Goal: Information Seeking & Learning: Learn about a topic

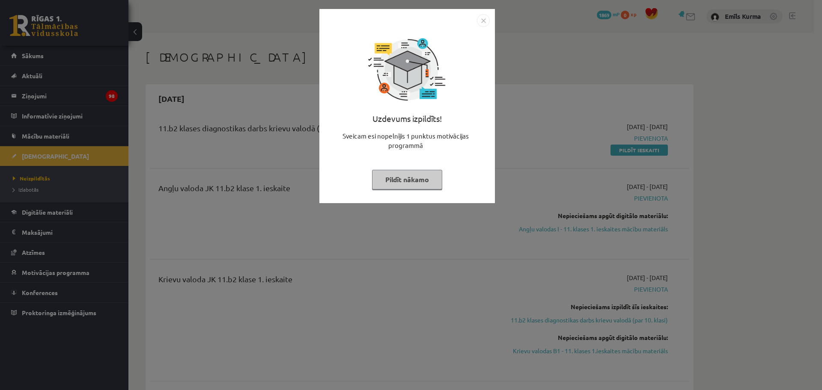
click at [414, 179] on button "Pildīt nākamo" at bounding box center [407, 180] width 70 height 20
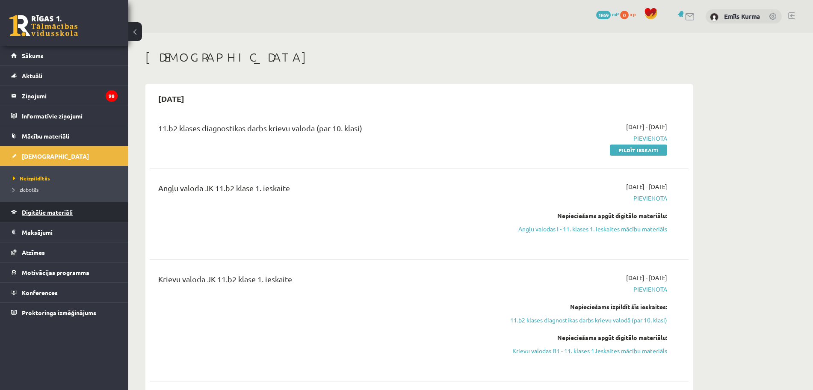
click at [64, 211] on span "Digitālie materiāli" at bounding box center [47, 212] width 51 height 8
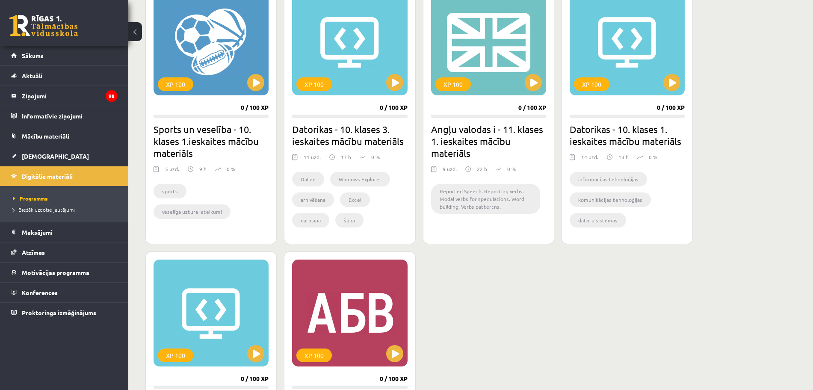
scroll to position [428, 0]
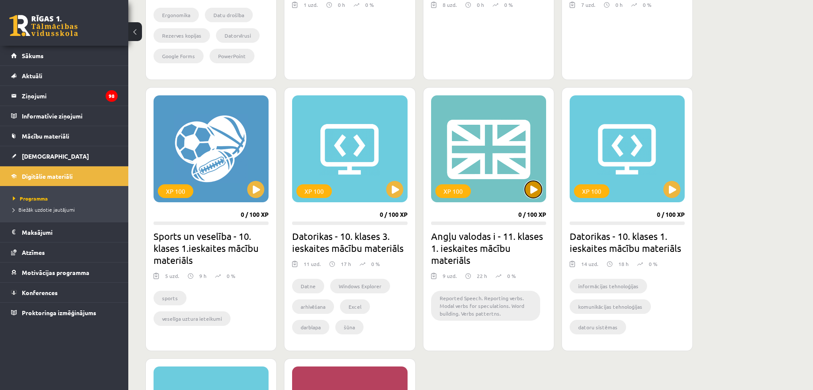
click at [531, 183] on button at bounding box center [533, 189] width 17 height 17
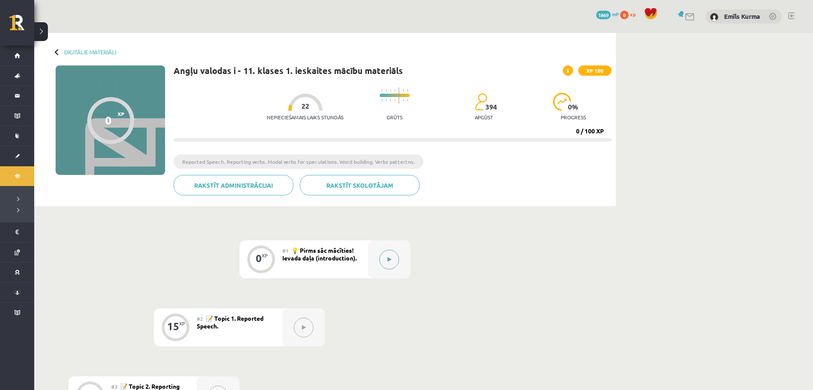
click at [393, 264] on button at bounding box center [390, 260] width 20 height 20
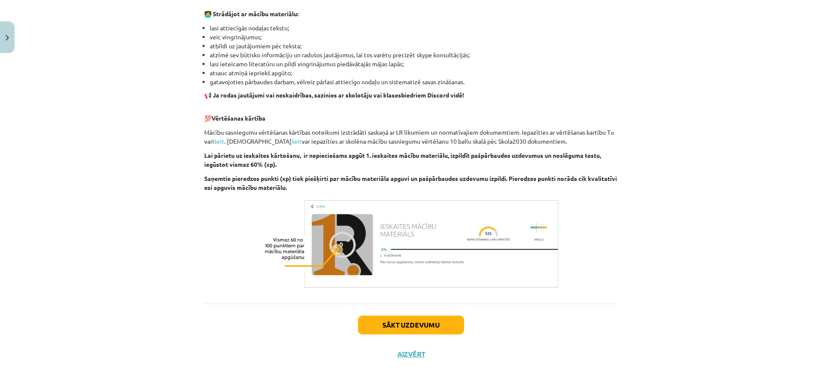
scroll to position [135, 0]
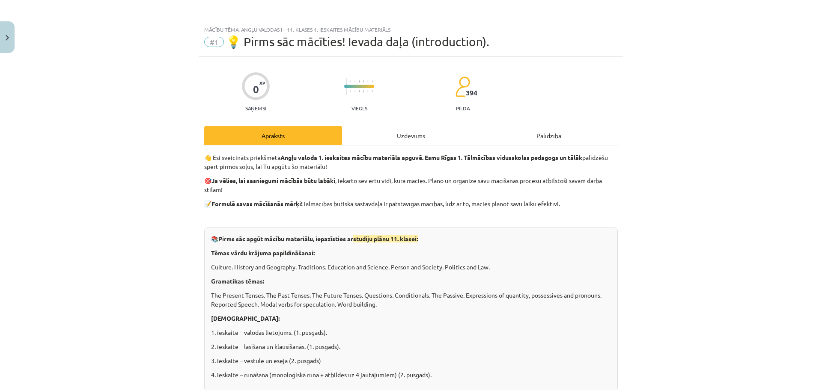
click at [389, 132] on div "Uzdevums" at bounding box center [411, 135] width 138 height 19
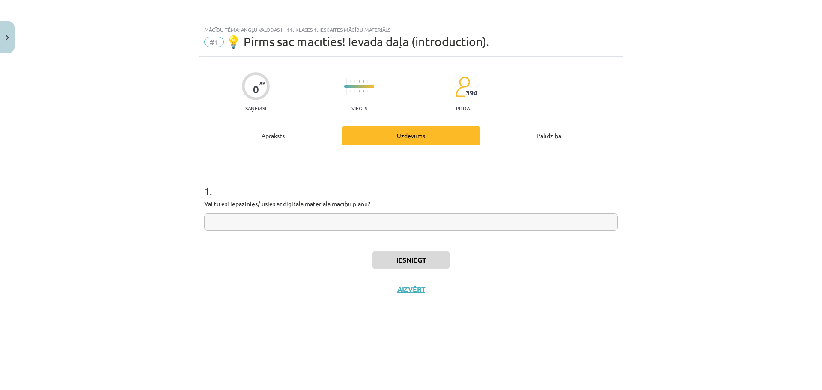
click at [378, 221] on input "text" at bounding box center [410, 223] width 413 height 18
type input "*******"
click at [399, 258] on button "Iesniegt" at bounding box center [411, 260] width 78 height 19
click at [418, 299] on button "Nākamā nodarbība" at bounding box center [411, 295] width 84 height 20
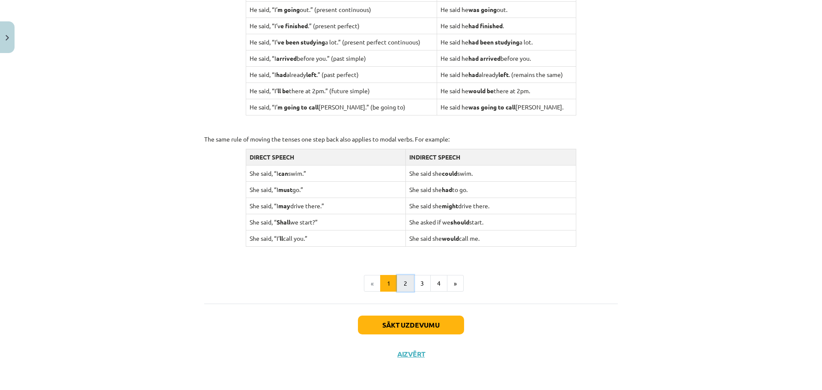
click at [403, 284] on button "2" at bounding box center [405, 283] width 17 height 17
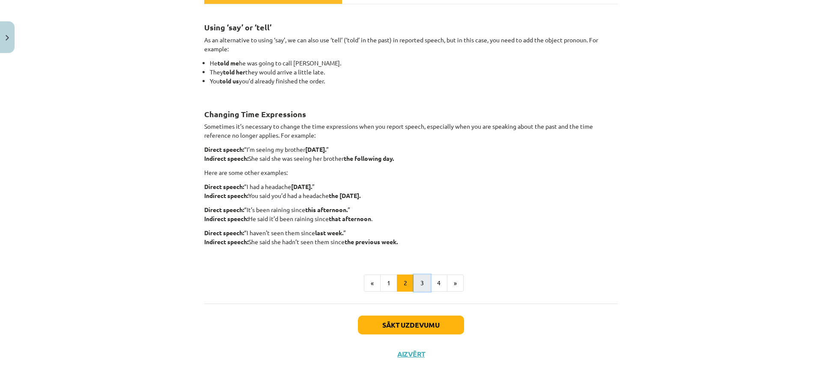
click at [420, 277] on button "3" at bounding box center [421, 283] width 17 height 17
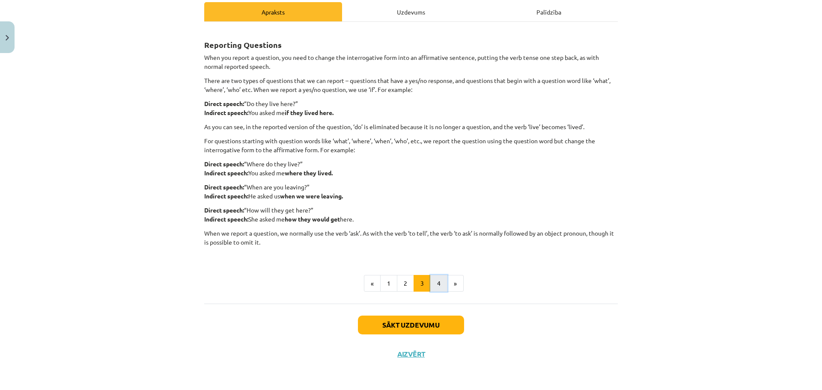
click at [433, 278] on button "4" at bounding box center [438, 283] width 17 height 17
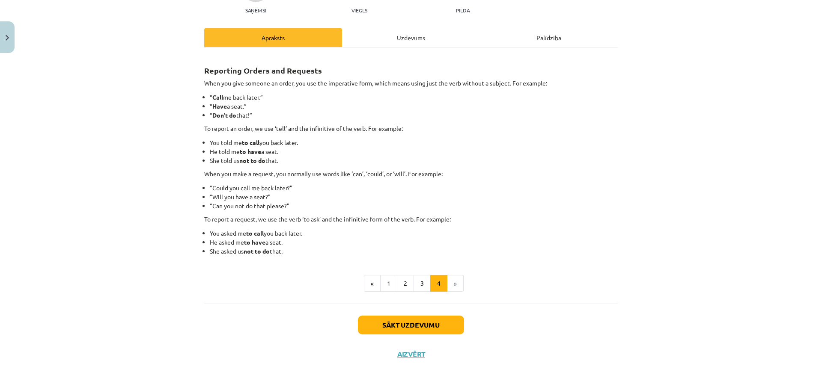
click at [450, 282] on li "»" at bounding box center [455, 283] width 16 height 17
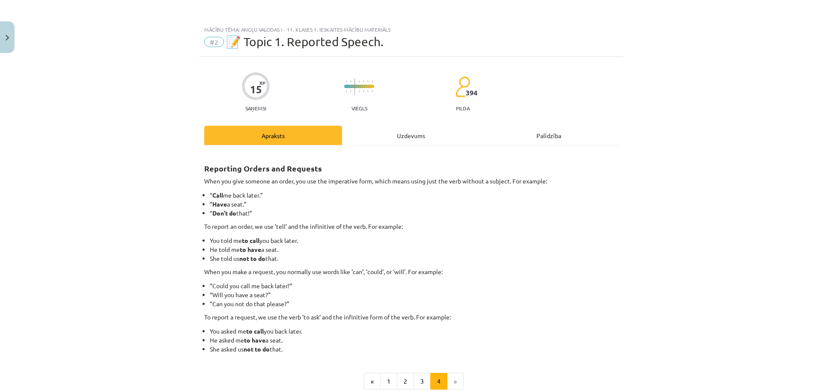
click at [406, 138] on div "Uzdevums" at bounding box center [411, 135] width 138 height 19
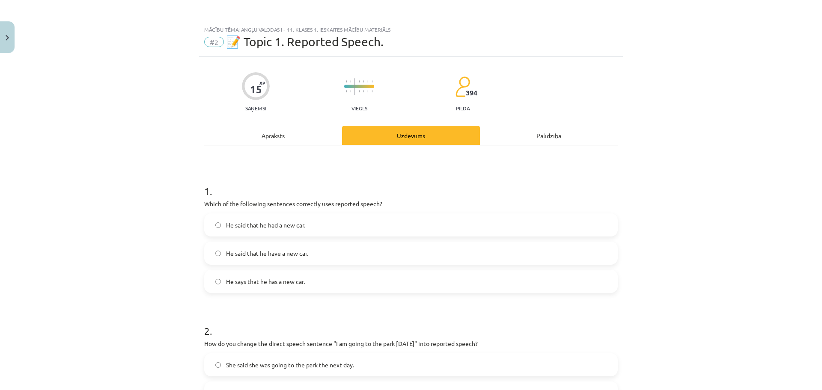
scroll to position [21, 0]
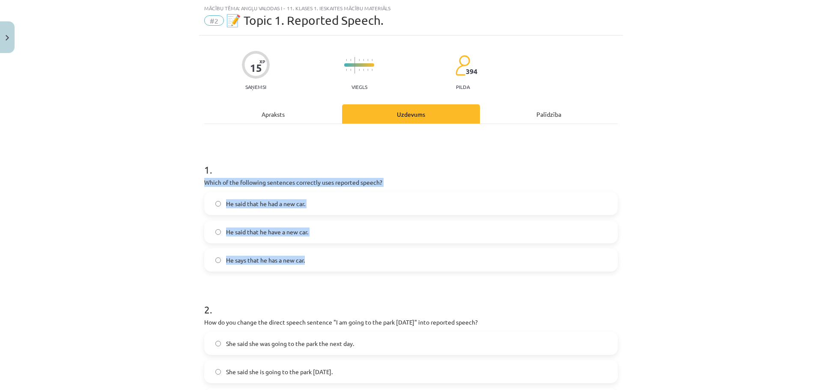
drag, startPoint x: 194, startPoint y: 181, endPoint x: 365, endPoint y: 256, distance: 186.4
click at [365, 256] on div "Mācību tēma: Angļu valodas i - 11. klases 1. ieskaites mācību materiāls #2 📝 To…" at bounding box center [411, 195] width 822 height 390
copy div "Which of the following sentences correctly uses reported speech? He said that h…"
click at [158, 218] on div "Mācību tēma: Angļu valodas i - 11. klases 1. ieskaites mācību materiāls #2 📝 To…" at bounding box center [411, 195] width 822 height 390
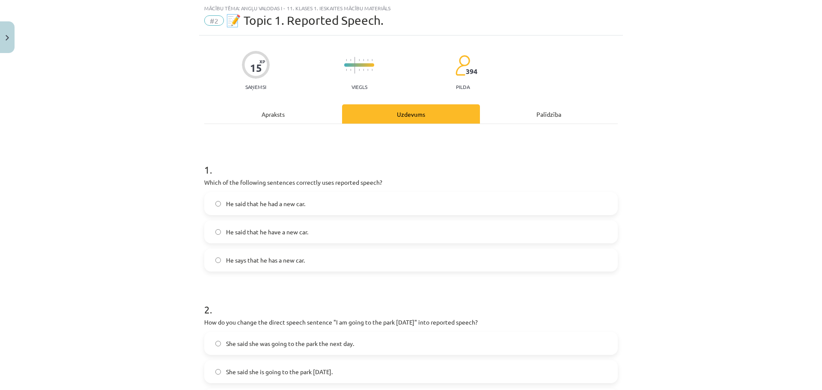
click at [277, 203] on span "He said that he had a new car." at bounding box center [265, 203] width 79 height 9
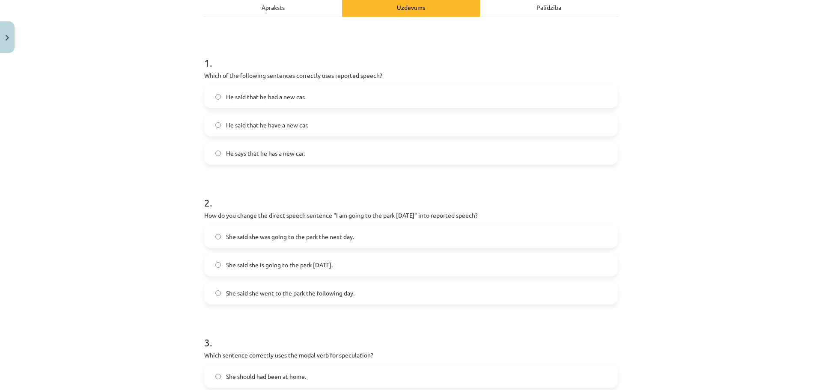
click at [326, 268] on span "She said she is going to the park tomorrow." at bounding box center [279, 265] width 107 height 9
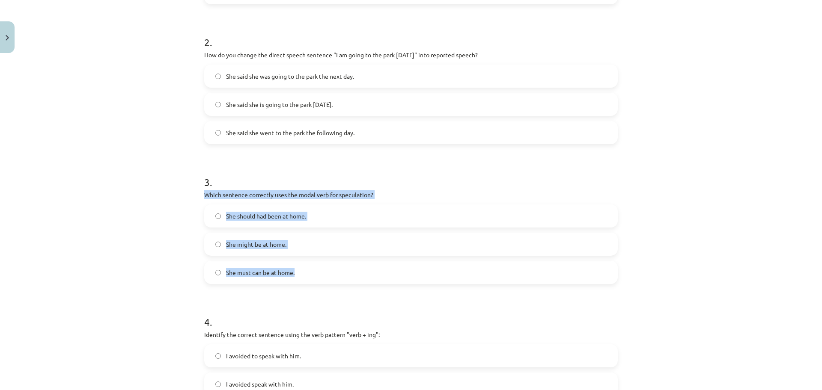
drag, startPoint x: 196, startPoint y: 193, endPoint x: 346, endPoint y: 267, distance: 167.8
click at [346, 267] on div "15 XP Saņemsi Viegls 394 pilda Apraksts Uzdevums Palīdzība 1 . Which of the fol…" at bounding box center [411, 205] width 424 height 874
copy div "Which sentence correctly uses the modal verb for speculation? She should had be…"
click at [262, 246] on span "She might be at home." at bounding box center [256, 244] width 60 height 9
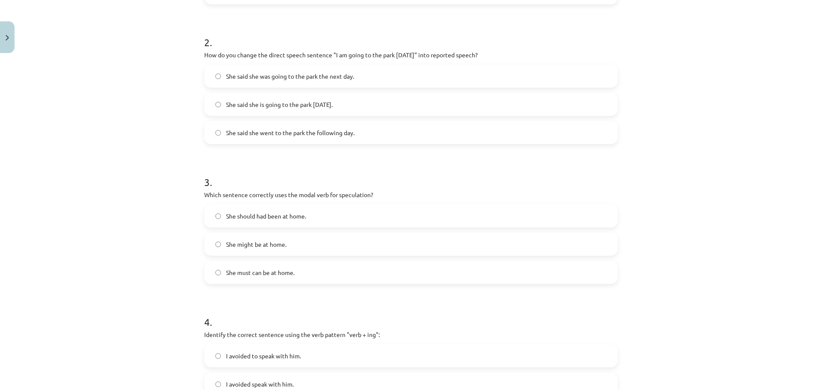
scroll to position [449, 0]
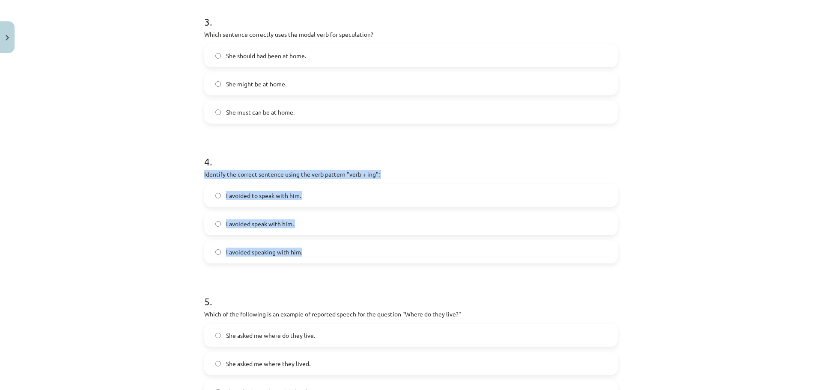
drag, startPoint x: 234, startPoint y: 180, endPoint x: 386, endPoint y: 247, distance: 165.5
click at [396, 252] on div "15 XP Saņemsi Viegls 394 pilda Apraksts Uzdevums Palīdzība 1 . Which of the fol…" at bounding box center [411, 45] width 424 height 874
copy div "Identify the correct sentence using the verb pattern "verb + ing": I avoided to…"
click at [271, 252] on span "I avoided speaking with him." at bounding box center [264, 252] width 76 height 9
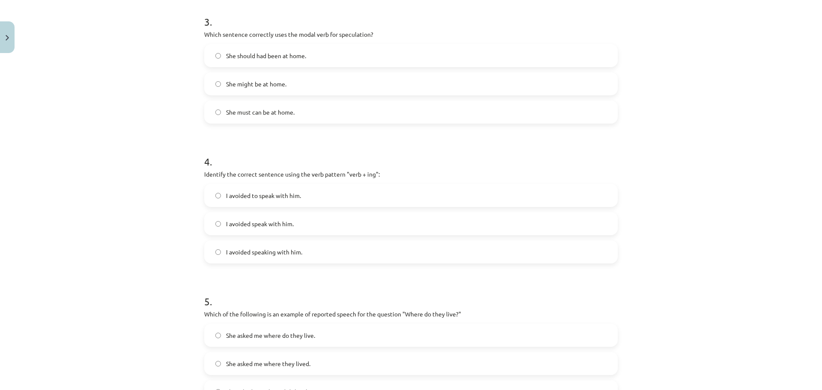
scroll to position [556, 0]
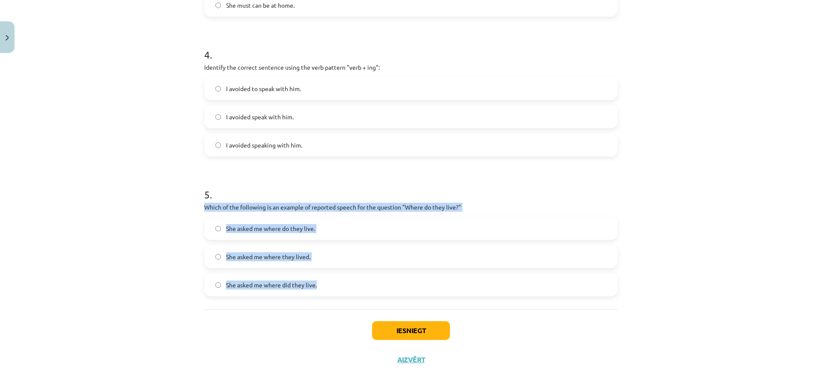
drag, startPoint x: 194, startPoint y: 206, endPoint x: 347, endPoint y: 283, distance: 171.1
click at [347, 283] on div "Mācību tēma: Angļu valodas i - 11. klases 1. ieskaites mācību materiāls #2 📝 To…" at bounding box center [411, 195] width 822 height 390
drag, startPoint x: 327, startPoint y: 206, endPoint x: 371, endPoint y: 211, distance: 44.0
click at [371, 211] on p "Which of the following is an example of reported speech for the question "Where…" at bounding box center [410, 207] width 413 height 9
copy div "Which of the following is an example of reported speech for the question "Where…"
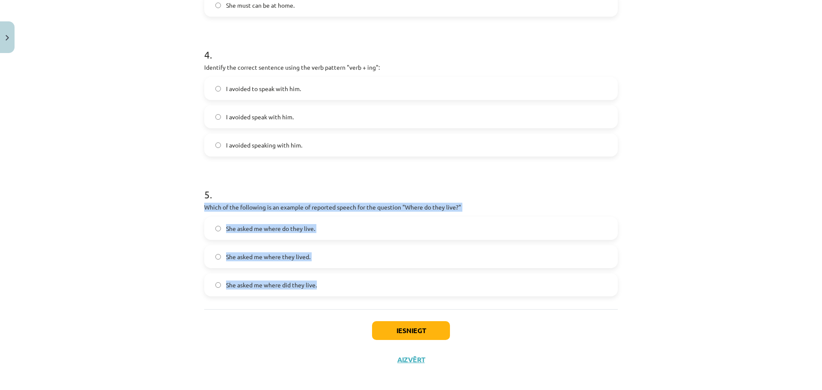
click at [324, 258] on label "She asked me where they lived." at bounding box center [411, 256] width 412 height 21
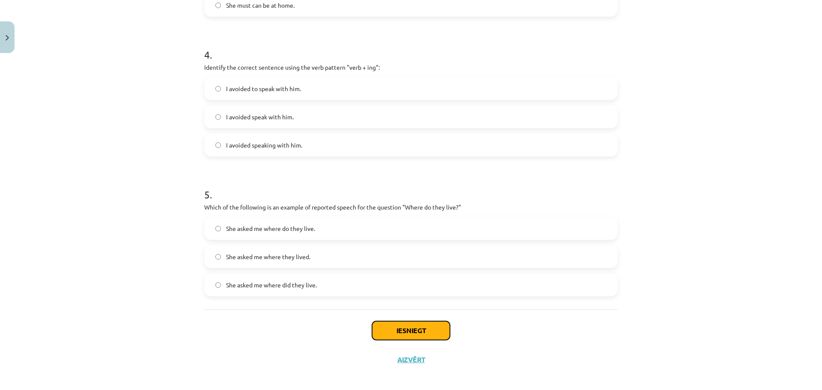
click at [396, 332] on button "Iesniegt" at bounding box center [411, 330] width 78 height 19
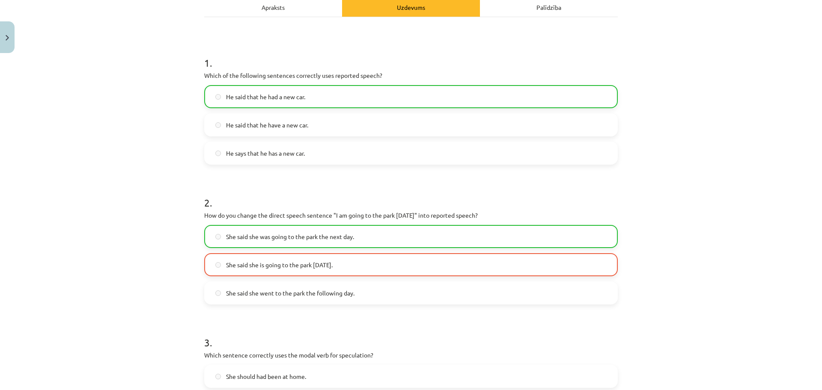
scroll to position [0, 0]
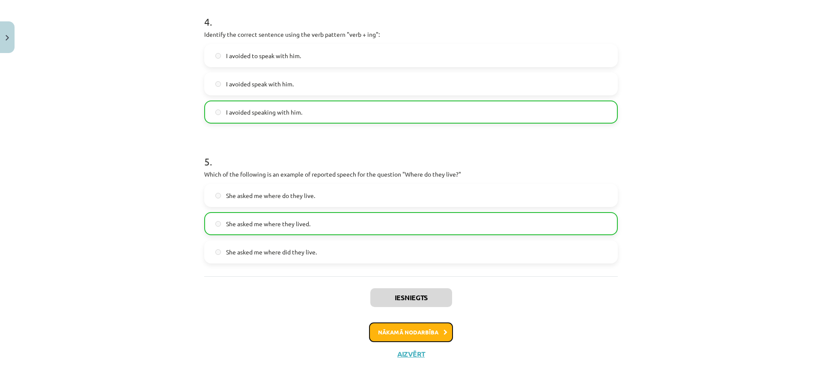
click at [393, 328] on button "Nākamā nodarbība" at bounding box center [411, 333] width 84 height 20
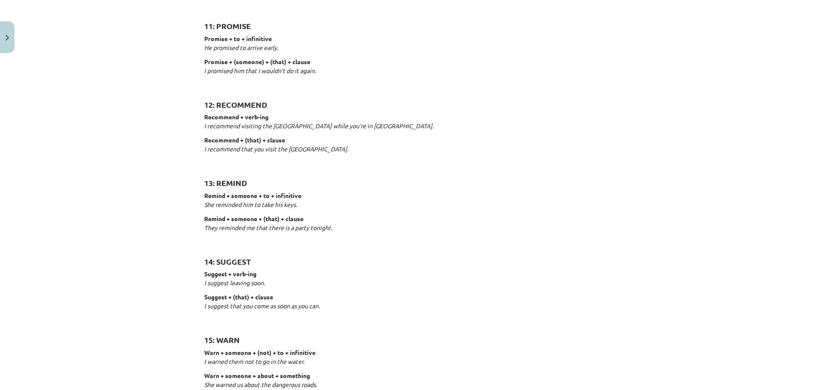
scroll to position [1262, 0]
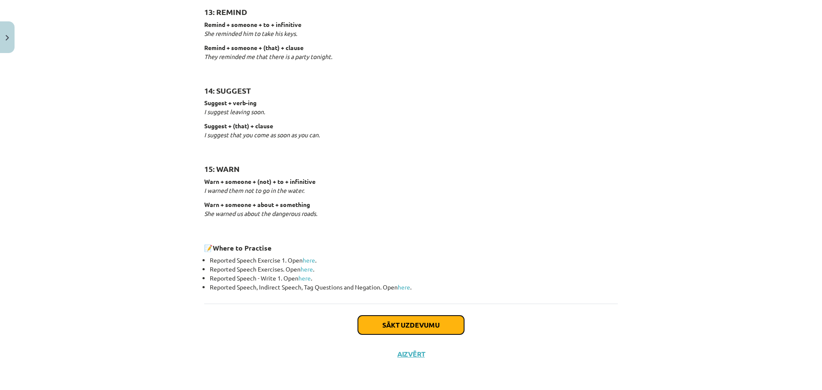
click at [402, 327] on button "Sākt uzdevumu" at bounding box center [411, 325] width 106 height 19
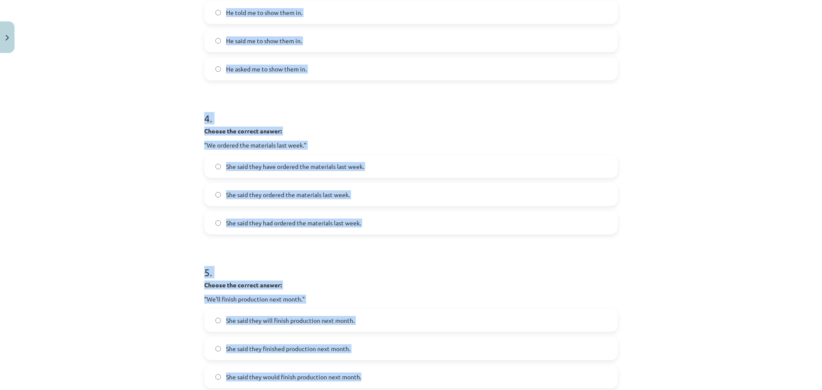
scroll to position [632, 0]
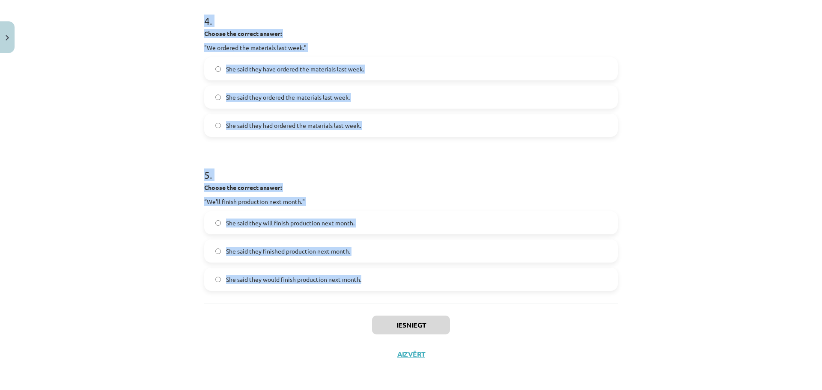
drag, startPoint x: 192, startPoint y: 196, endPoint x: 555, endPoint y: 301, distance: 377.7
click at [555, 301] on div "Mācību tēma: Angļu valodas i - 11. klases 1. ieskaites mācību materiāls #3 📝 To…" at bounding box center [411, 195] width 822 height 390
copy form "1 . Choose the correct answer: "I'm ready for the meeting." He said he'll be re…"
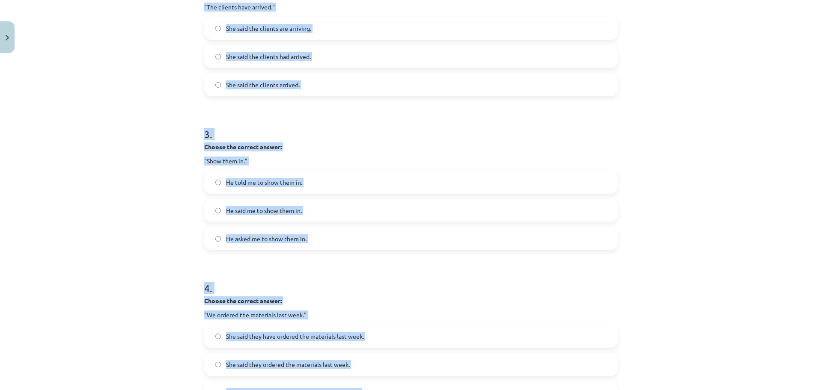
scroll to position [98, 0]
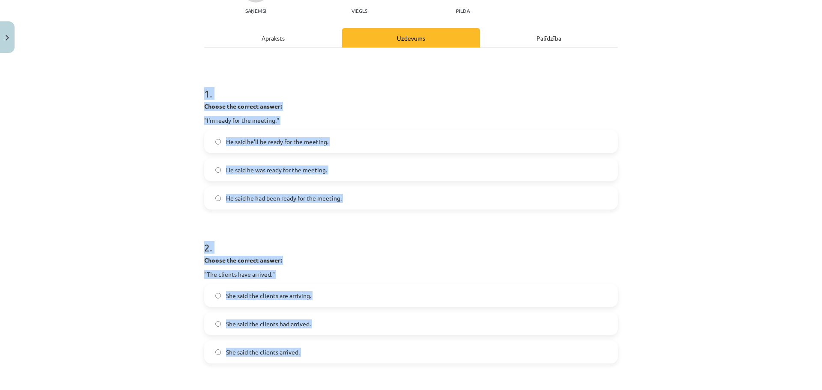
click at [95, 157] on div "Mācību tēma: Angļu valodas i - 11. klases 1. ieskaites mācību materiāls #3 📝 To…" at bounding box center [411, 195] width 822 height 390
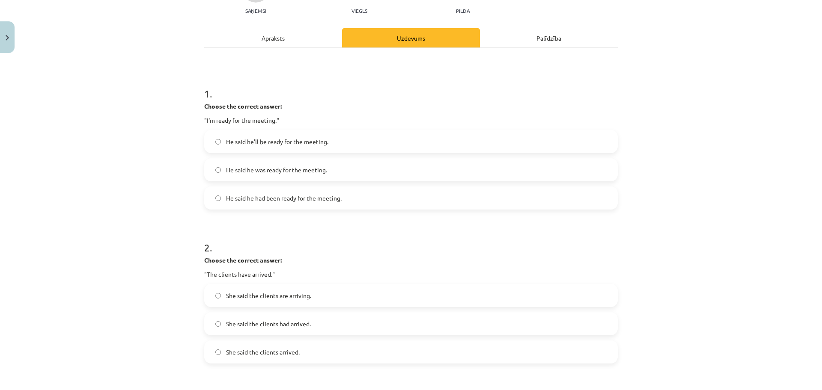
click at [321, 170] on span "He said he was ready for the meeting." at bounding box center [276, 170] width 101 height 9
click at [354, 321] on label "She said the clients had arrived." at bounding box center [411, 323] width 412 height 21
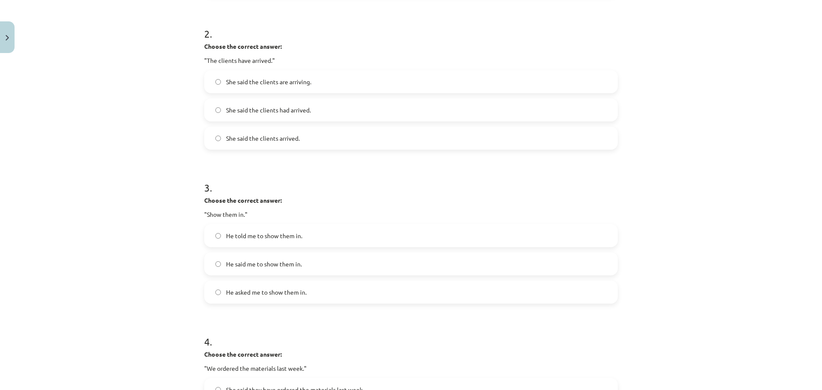
click at [336, 239] on label "He told me to show them in." at bounding box center [411, 235] width 412 height 21
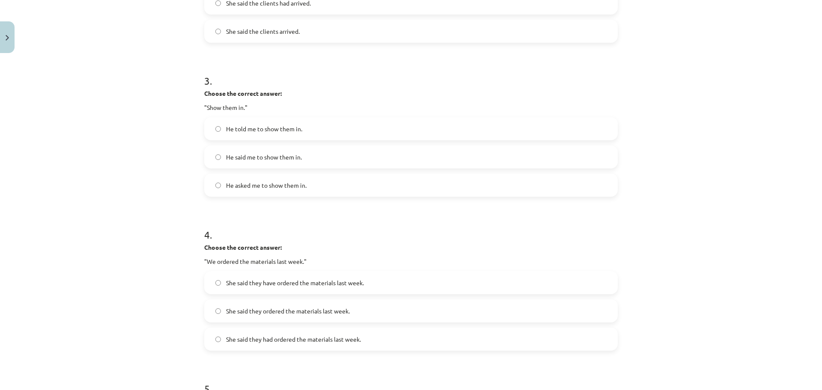
scroll to position [472, 0]
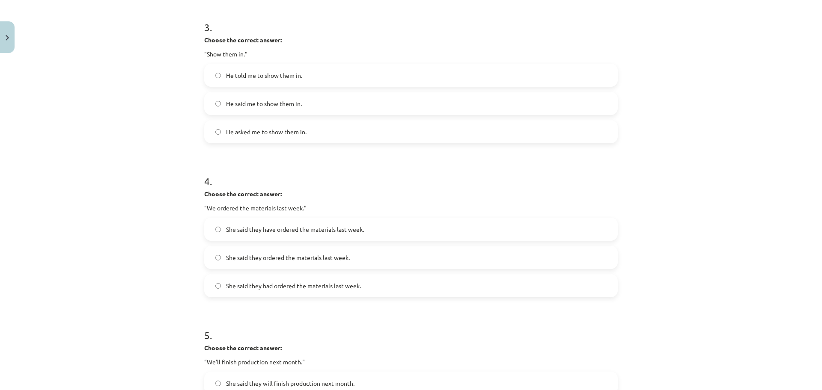
click at [338, 282] on span "She said they had ordered the materials last week." at bounding box center [293, 286] width 135 height 9
click at [289, 291] on label "She said they had ordered the materials last week." at bounding box center [411, 285] width 412 height 21
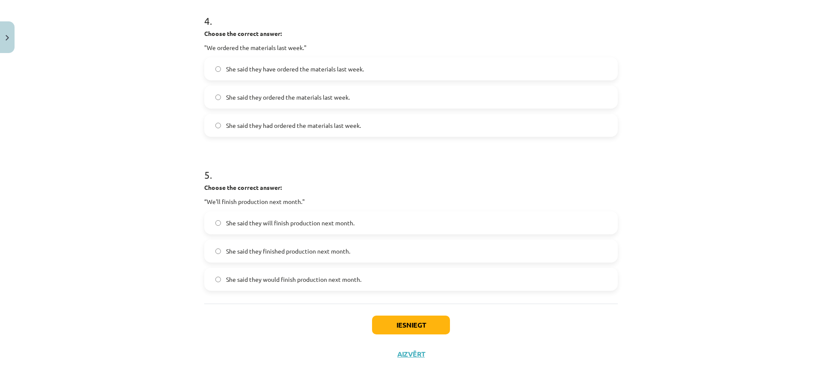
click at [305, 228] on label "She said they will finish production next month." at bounding box center [411, 222] width 412 height 21
click at [286, 288] on label "She said they would finish production next month." at bounding box center [411, 279] width 412 height 21
click at [419, 327] on button "Iesniegt" at bounding box center [411, 325] width 78 height 19
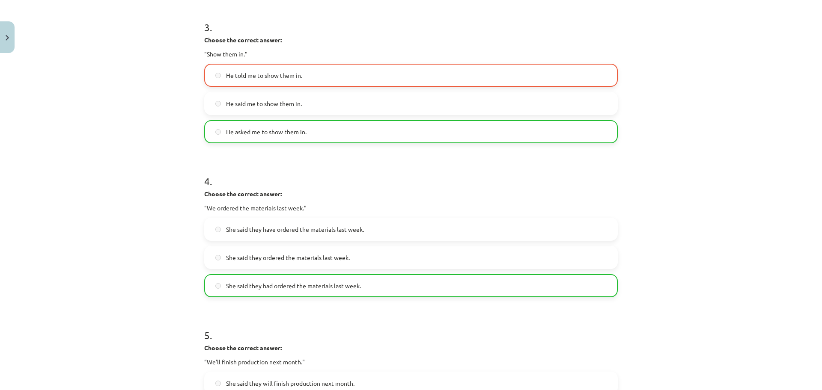
scroll to position [258, 0]
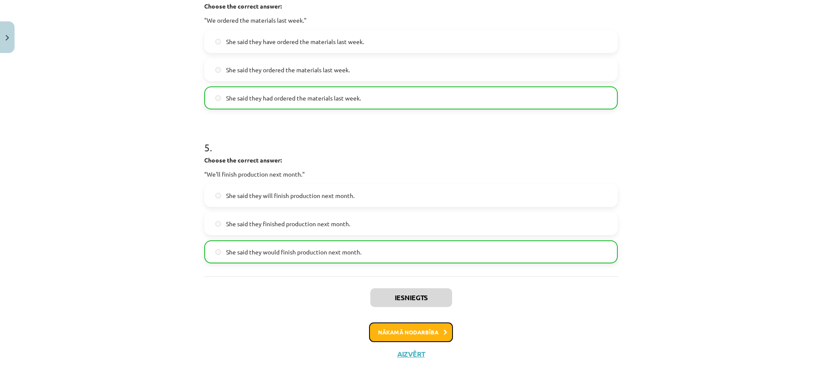
click at [419, 327] on button "Nākamā nodarbība" at bounding box center [411, 333] width 84 height 20
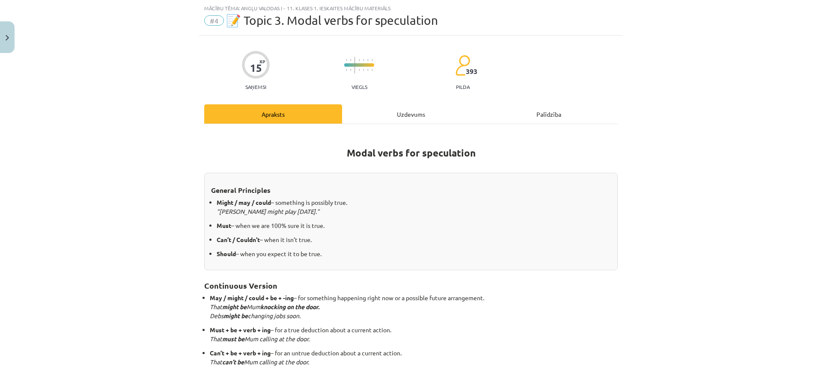
scroll to position [147, 0]
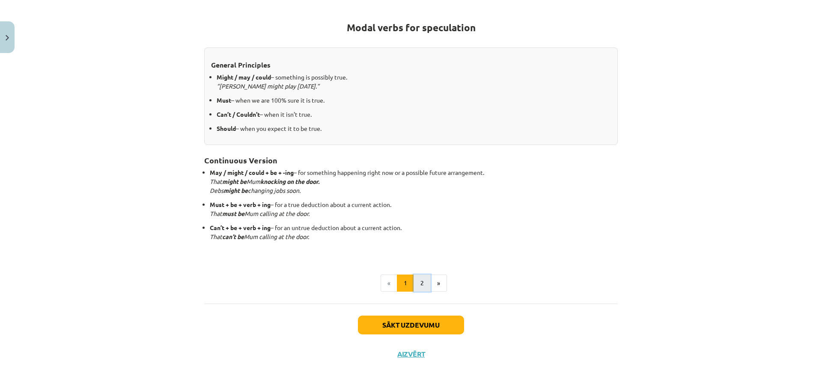
click at [419, 287] on button "2" at bounding box center [421, 283] width 17 height 17
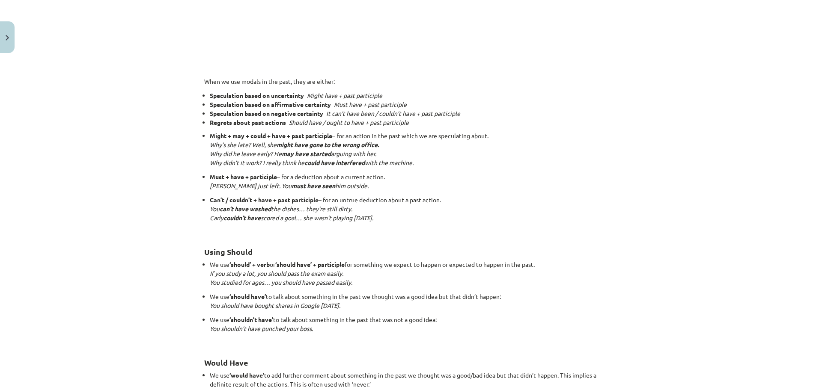
scroll to position [763, 0]
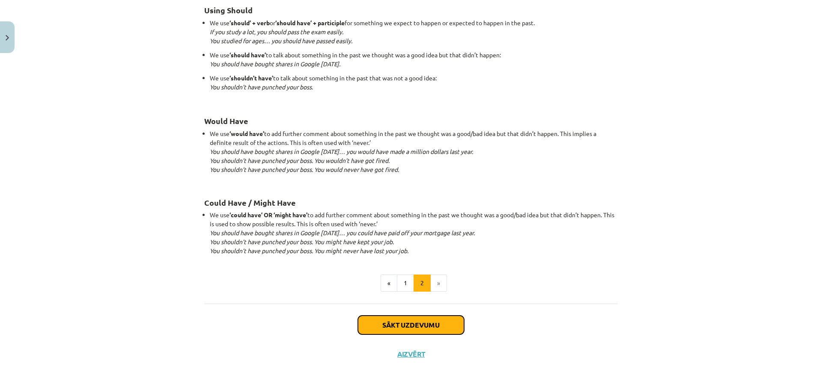
click at [420, 324] on button "Sākt uzdevumu" at bounding box center [411, 325] width 106 height 19
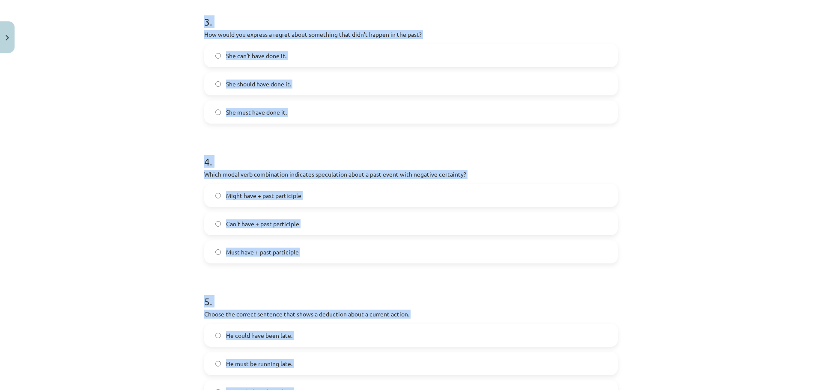
scroll to position [562, 0]
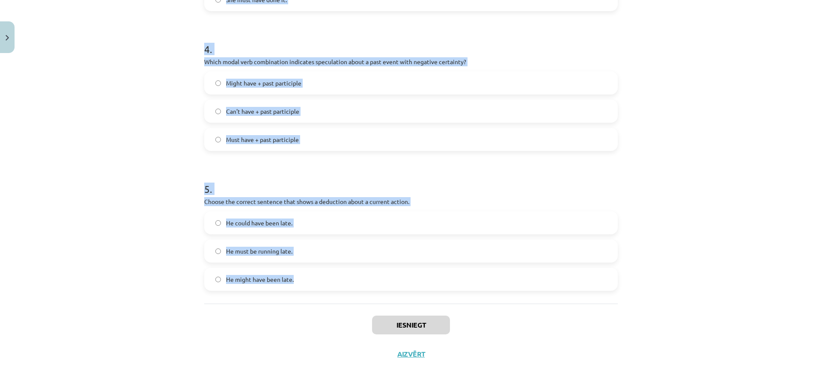
drag, startPoint x: 192, startPoint y: 163, endPoint x: 514, endPoint y: 289, distance: 346.2
click at [514, 289] on div "Mācību tēma: Angļu valodas i - 11. klases 1. ieskaites mācību materiāls #4 📝 To…" at bounding box center [411, 195] width 822 height 390
copy form "1 . Which modal verb would you use to speculate about something that is possibl…"
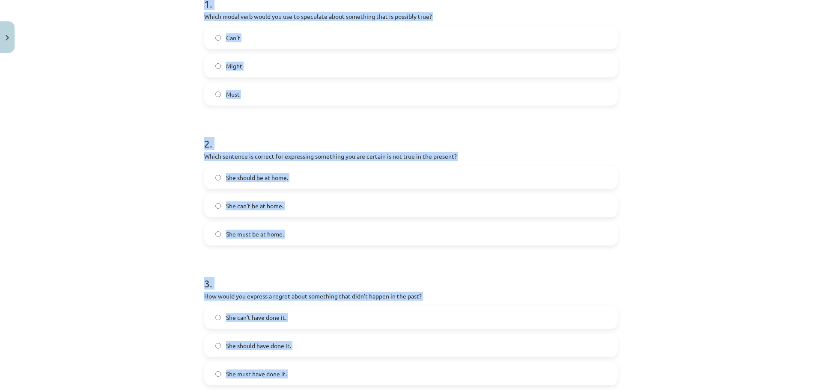
scroll to position [80, 0]
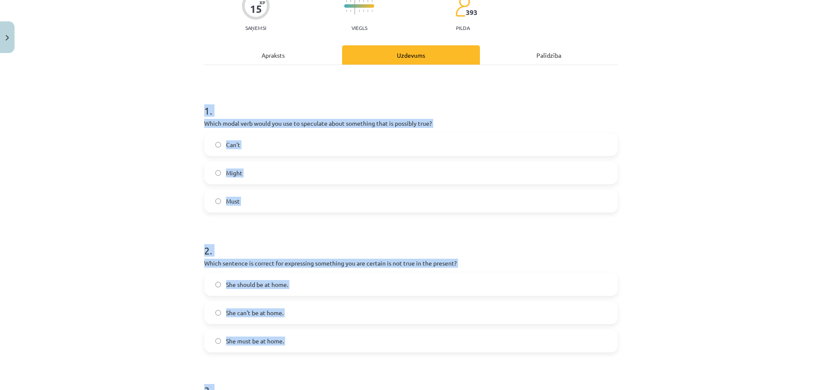
click at [144, 173] on div "Mācību tēma: Angļu valodas i - 11. klases 1. ieskaites mācību materiāls #4 📝 To…" at bounding box center [411, 195] width 822 height 390
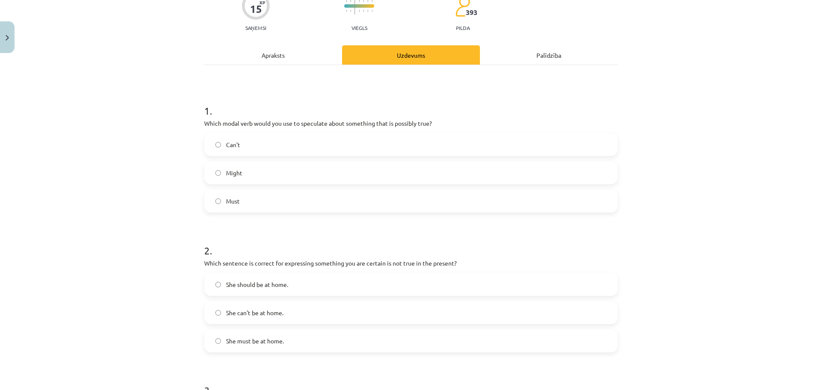
click at [244, 172] on label "Might" at bounding box center [411, 172] width 412 height 21
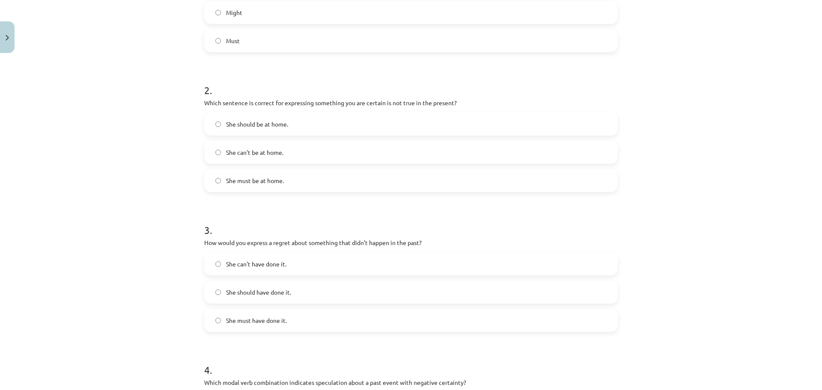
click at [237, 156] on span "She can't be at home." at bounding box center [254, 152] width 57 height 9
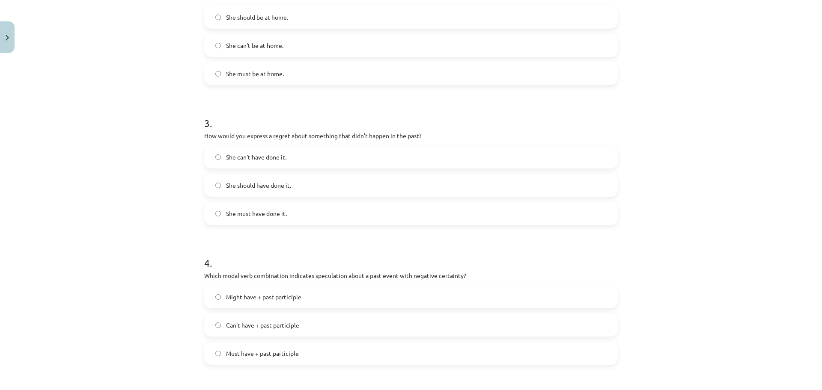
click at [267, 187] on span "She should have done it." at bounding box center [258, 185] width 65 height 9
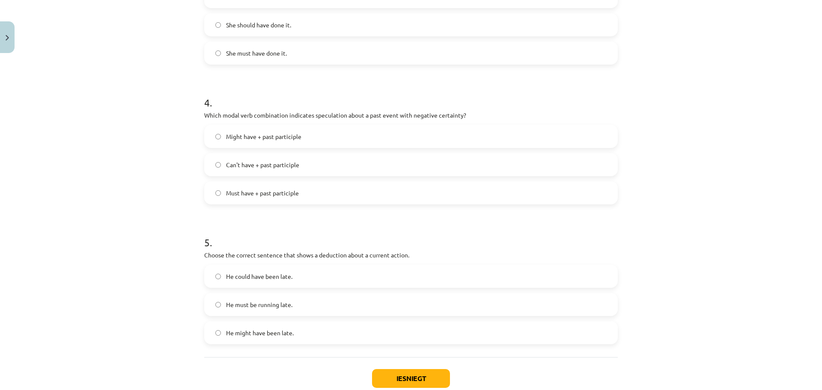
click at [258, 167] on span "Can't have + past participle" at bounding box center [262, 164] width 73 height 9
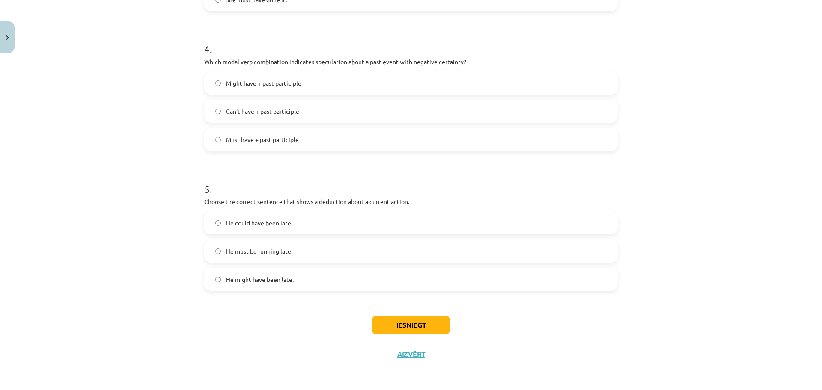
click at [243, 252] on span "He must be running late." at bounding box center [259, 251] width 66 height 9
click at [420, 329] on button "Iesniegt" at bounding box center [411, 325] width 78 height 19
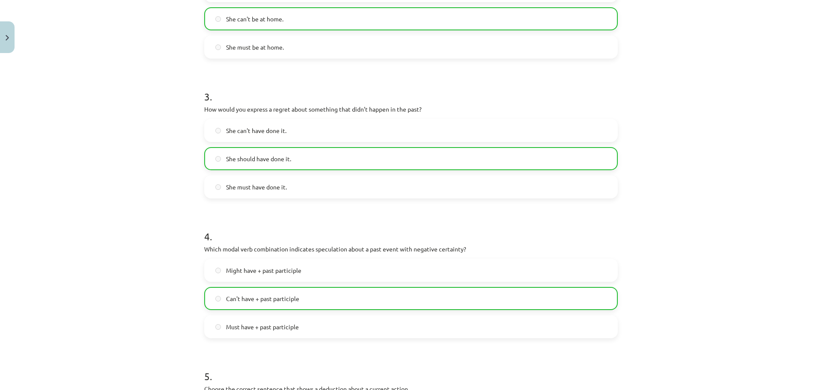
scroll to position [589, 0]
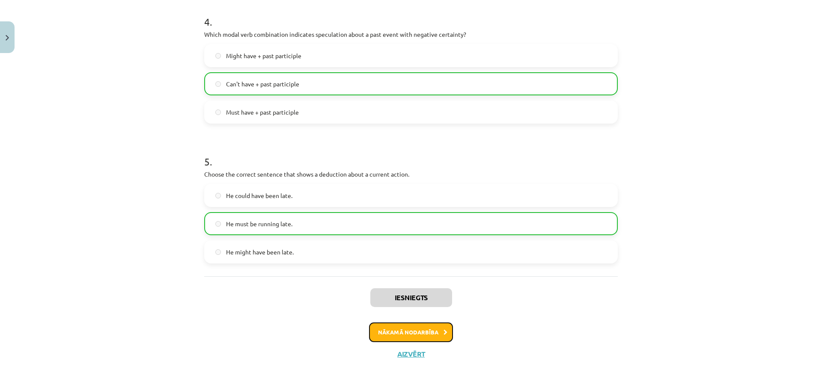
click at [432, 332] on button "Nākamā nodarbība" at bounding box center [411, 333] width 84 height 20
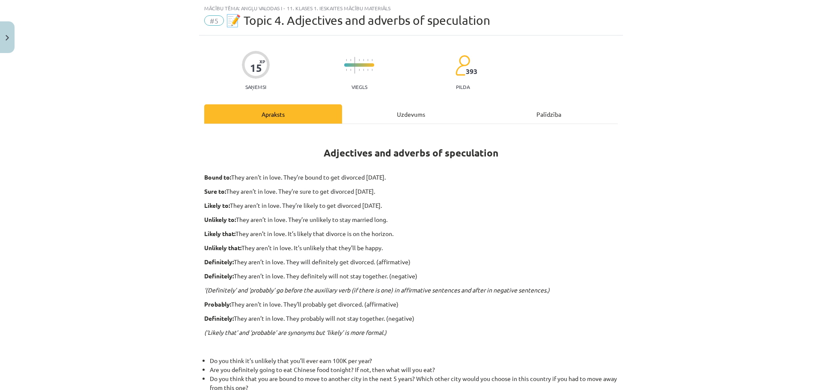
scroll to position [201, 0]
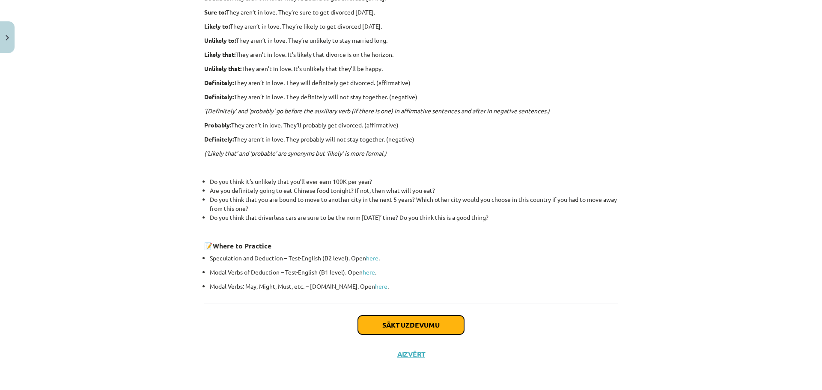
click at [431, 322] on button "Sākt uzdevumu" at bounding box center [411, 325] width 106 height 19
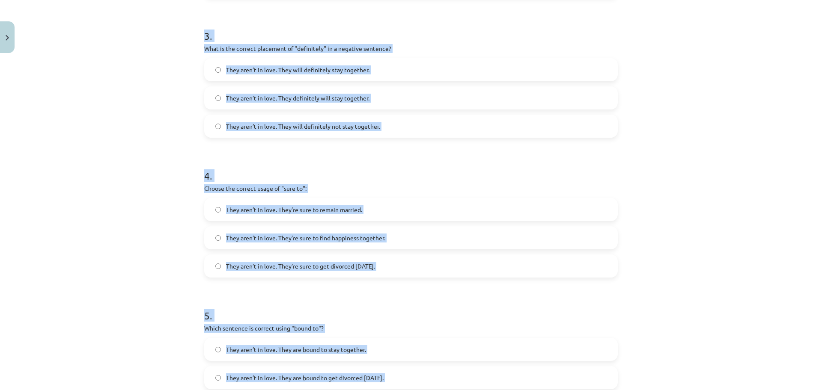
scroll to position [576, 0]
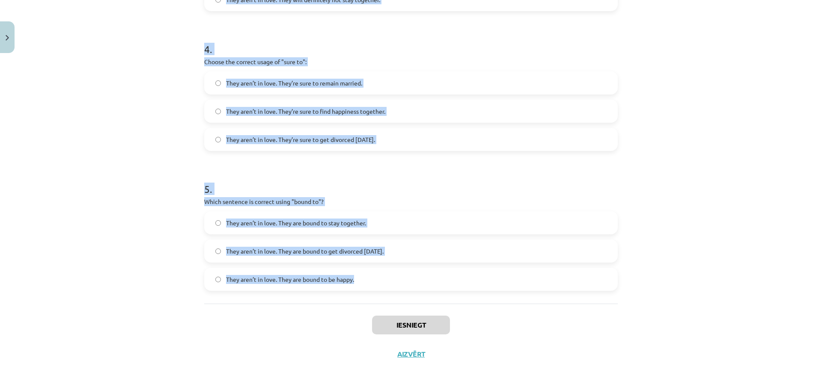
drag, startPoint x: 190, startPoint y: 165, endPoint x: 562, endPoint y: 291, distance: 392.8
click at [562, 291] on div "Mācību tēma: Angļu valodas i - 11. klases 1. ieskaites mācību materiāls #5 📝 To…" at bounding box center [411, 195] width 822 height 390
copy form "1 . Choose the correct sentence using "probably" in an affirmative context: The…"
click at [688, 191] on div "Mācību tēma: Angļu valodas i - 11. klases 1. ieskaites mācību materiāls #5 📝 To…" at bounding box center [411, 195] width 822 height 390
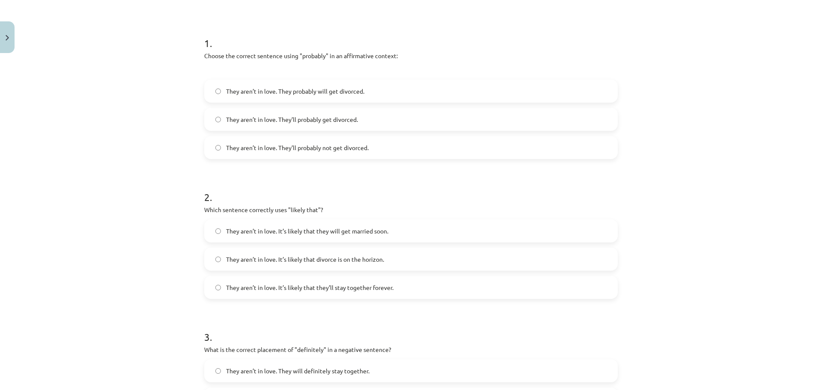
scroll to position [0, 0]
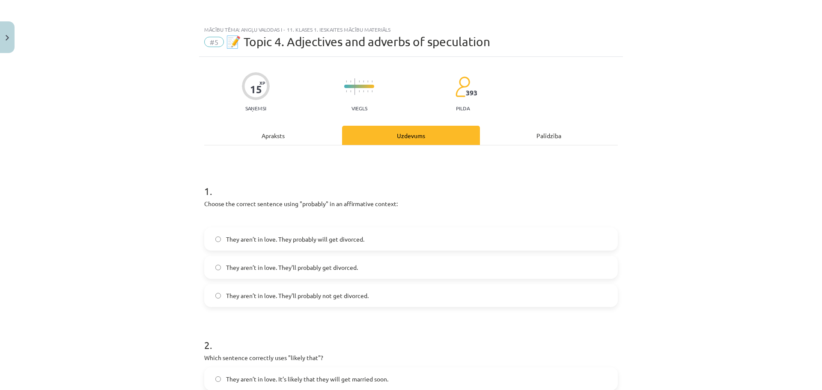
click at [261, 270] on span "They aren’t in love. They’ll probably get divorced." at bounding box center [292, 267] width 132 height 9
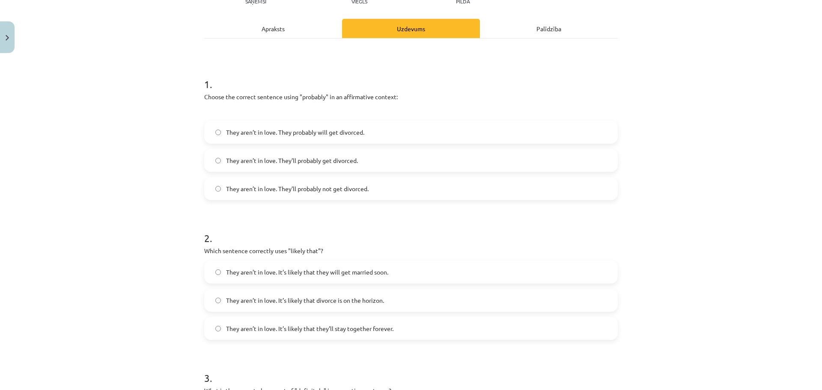
click at [401, 303] on label "They aren’t in love. It’s likely that divorce is on the horizon." at bounding box center [411, 300] width 412 height 21
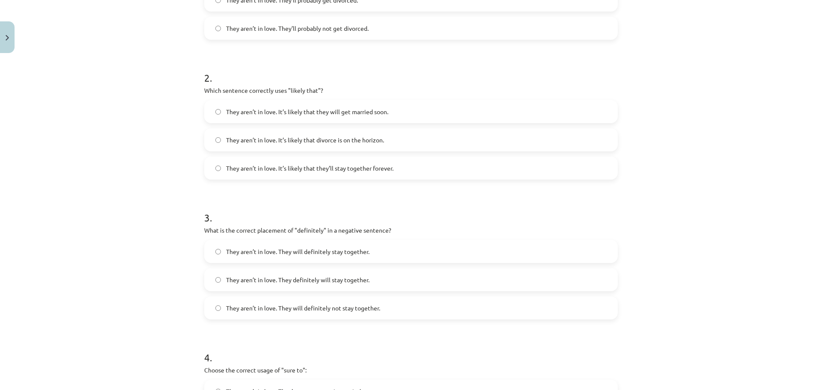
scroll to position [321, 0]
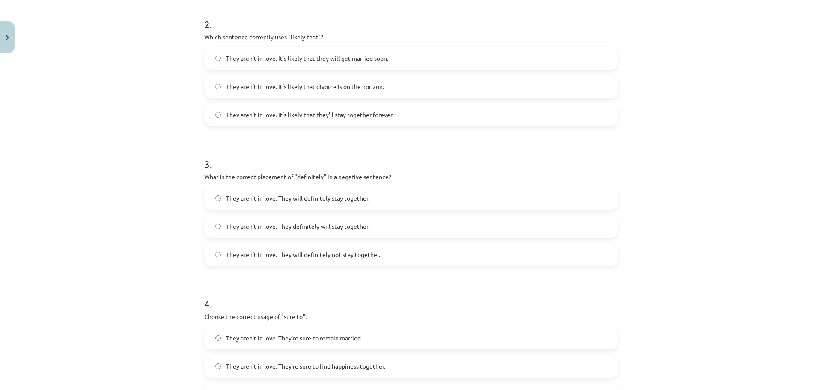
click at [318, 261] on label "They aren’t in love. They will definitely not stay together." at bounding box center [411, 254] width 412 height 21
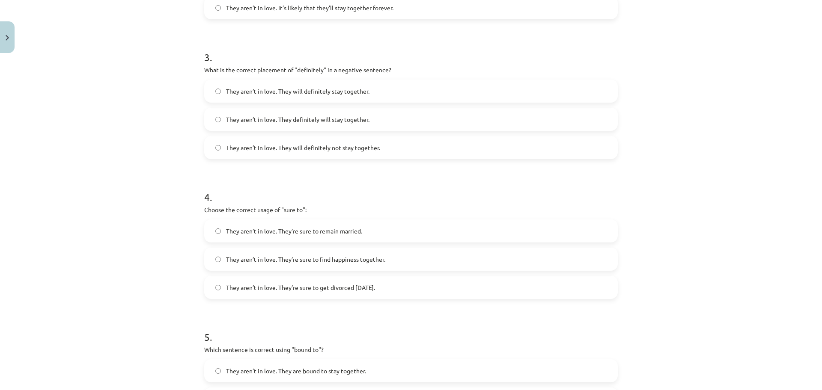
click at [375, 286] on span "They aren’t in love. They’re sure to get divorced within six months." at bounding box center [300, 287] width 149 height 9
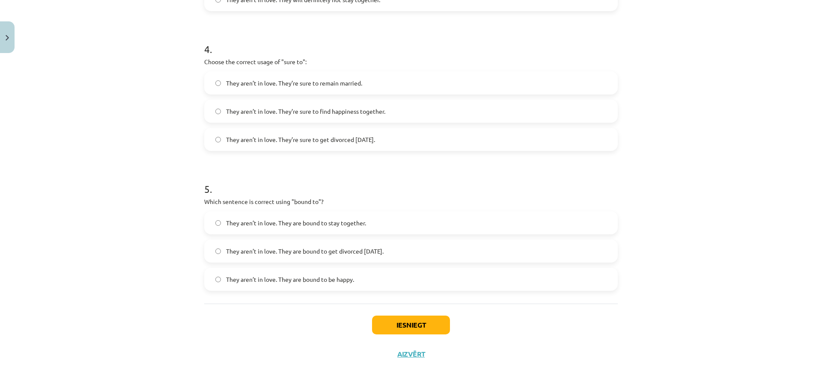
click at [308, 250] on span "They aren’t in love. They are bound to get divorced within six months." at bounding box center [304, 251] width 157 height 9
click at [407, 326] on button "Iesniegt" at bounding box center [411, 325] width 78 height 19
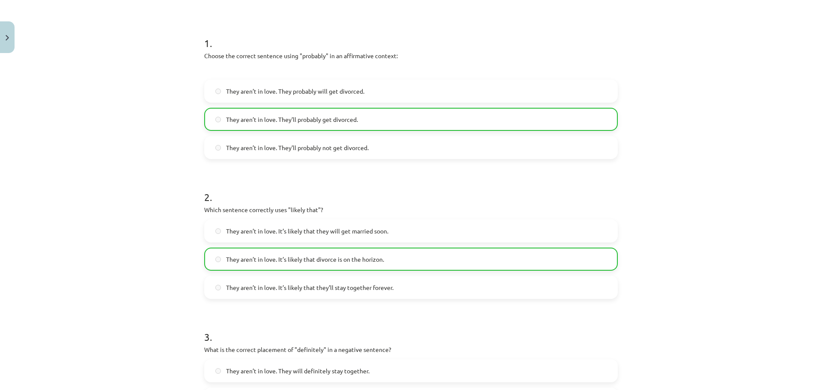
scroll to position [0, 0]
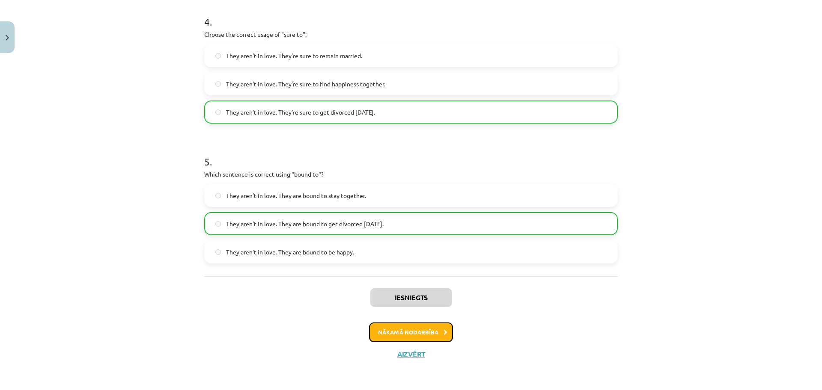
click at [422, 334] on button "Nākamā nodarbība" at bounding box center [411, 333] width 84 height 20
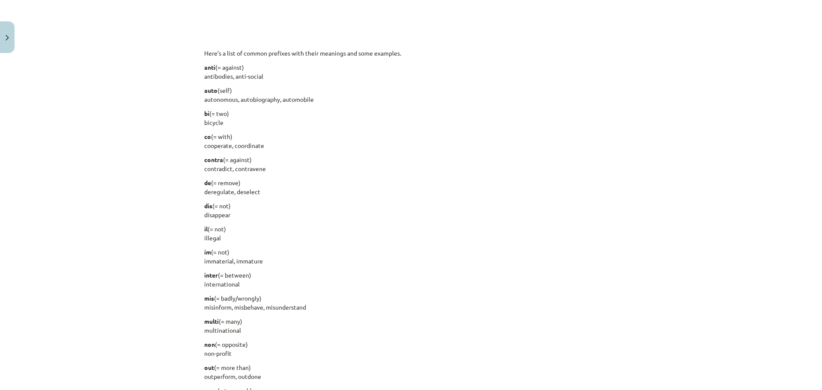
scroll to position [449, 0]
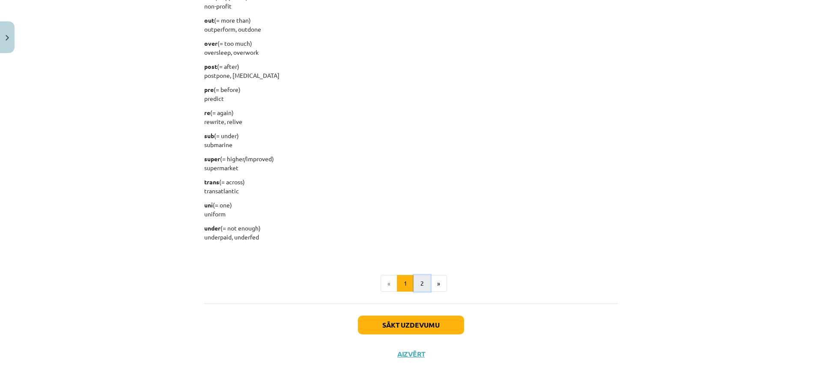
click at [422, 279] on button "2" at bounding box center [421, 283] width 17 height 17
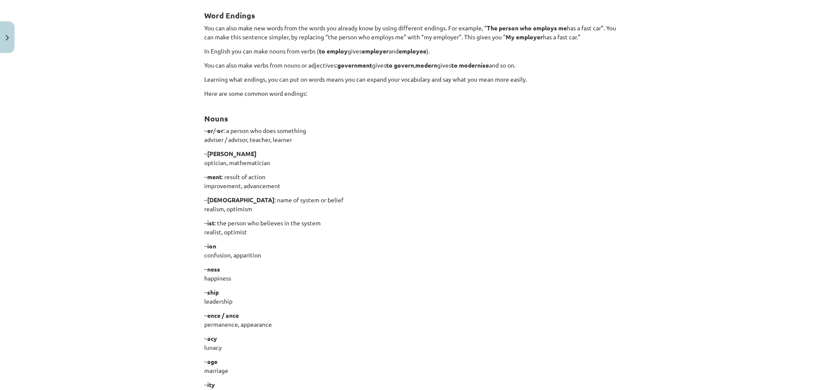
scroll to position [0, 0]
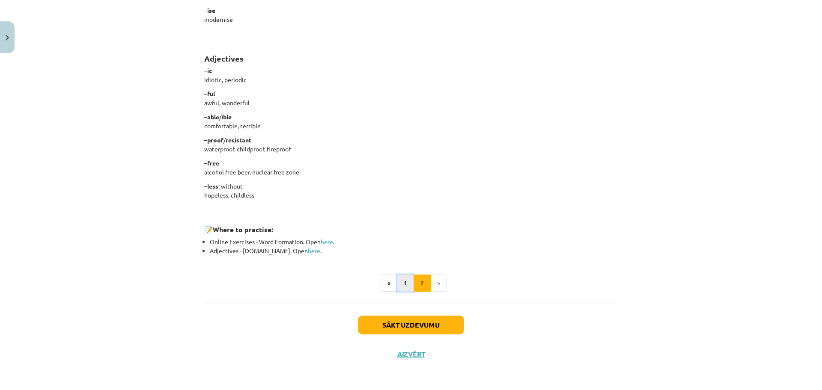
click at [404, 282] on button "1" at bounding box center [405, 283] width 17 height 17
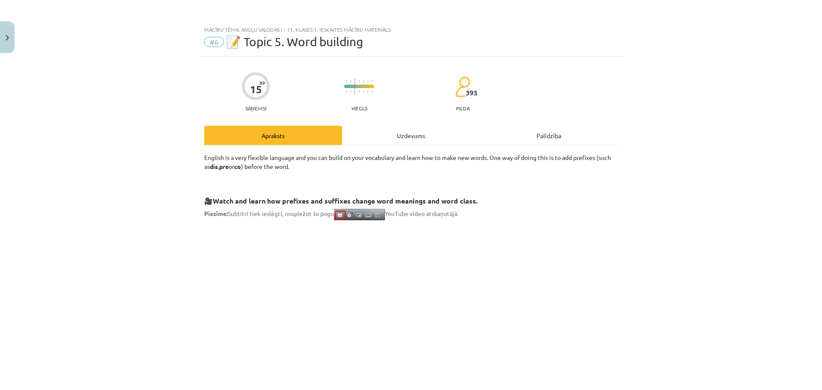
scroll to position [321, 0]
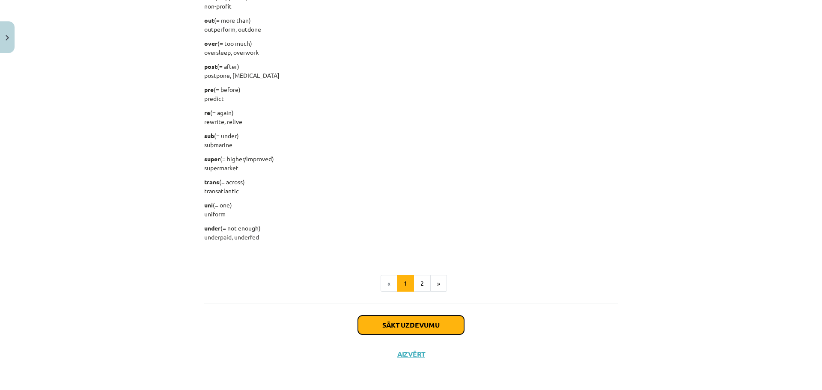
click at [439, 323] on button "Sākt uzdevumu" at bounding box center [411, 325] width 106 height 19
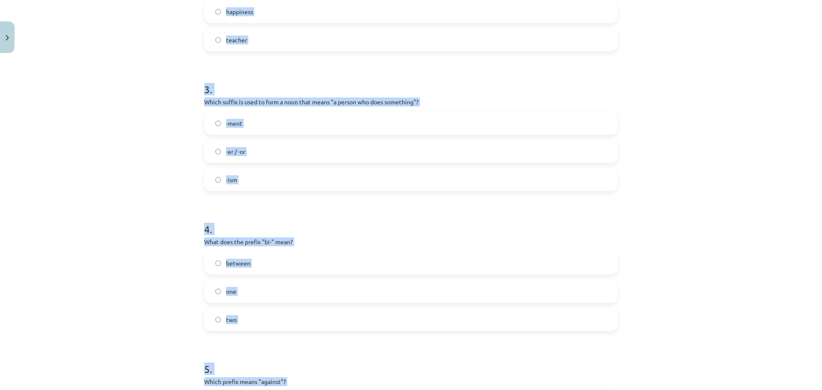
scroll to position [576, 0]
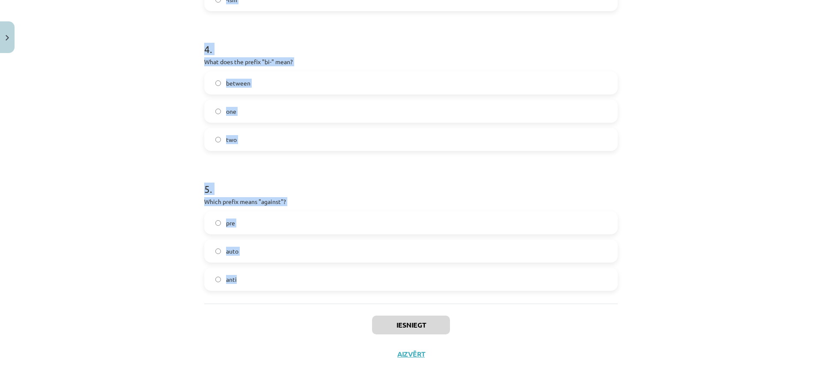
drag, startPoint x: 187, startPoint y: 178, endPoint x: 612, endPoint y: 279, distance: 437.0
click at [612, 279] on div "Mācību tēma: Angļu valodas i - 11. klases 1. ieskaites mācību materiāls #6 📝 To…" at bounding box center [411, 195] width 822 height 390
copy form "What does the prefix "sub-" mean? under above across 2 . Which of the following…"
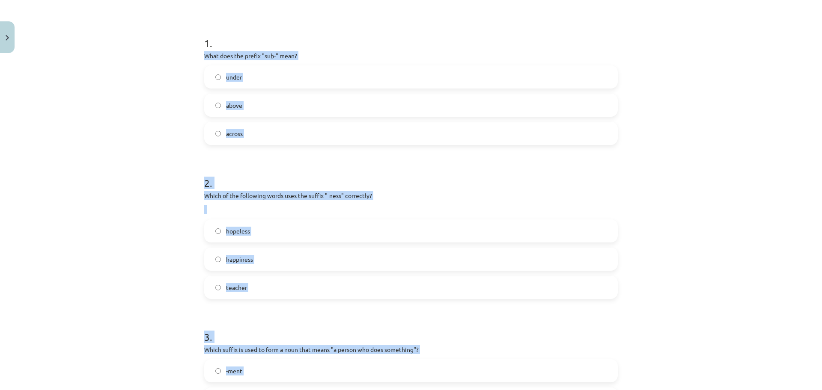
scroll to position [95, 0]
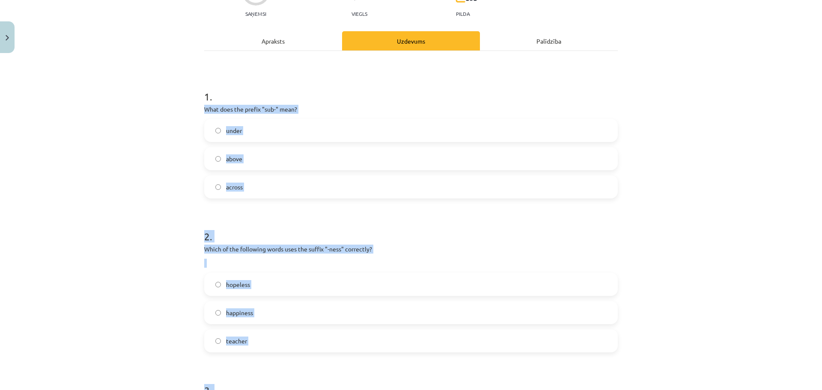
click at [269, 137] on label "under" at bounding box center [411, 130] width 412 height 21
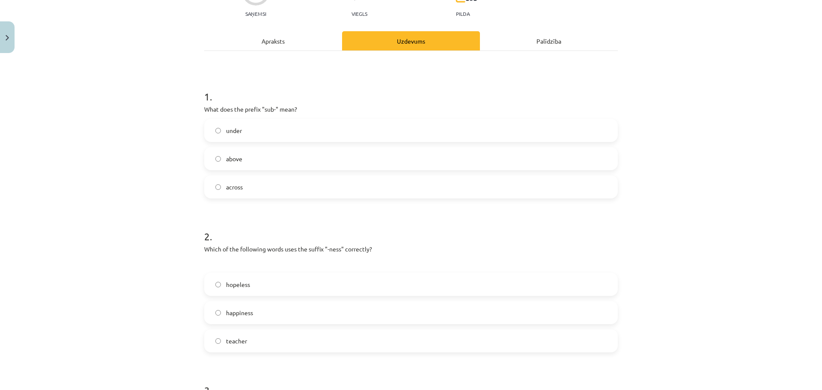
click at [290, 309] on label "happiness" at bounding box center [411, 312] width 412 height 21
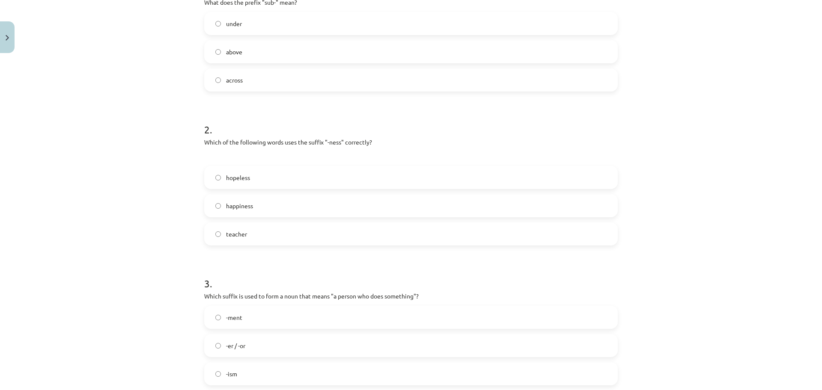
scroll to position [255, 0]
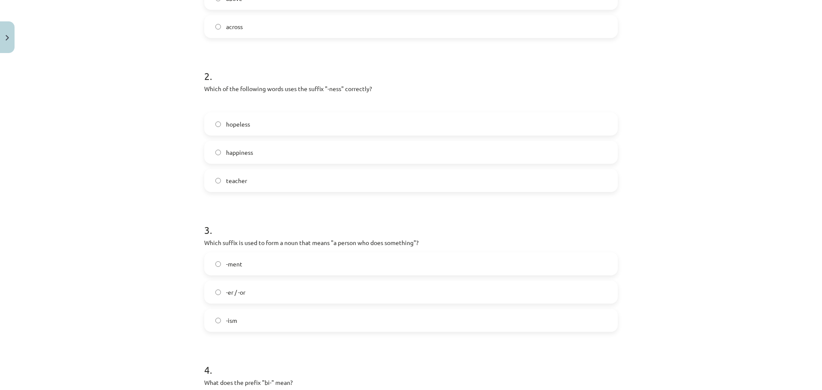
click at [286, 293] on label "-er / -or" at bounding box center [411, 292] width 412 height 21
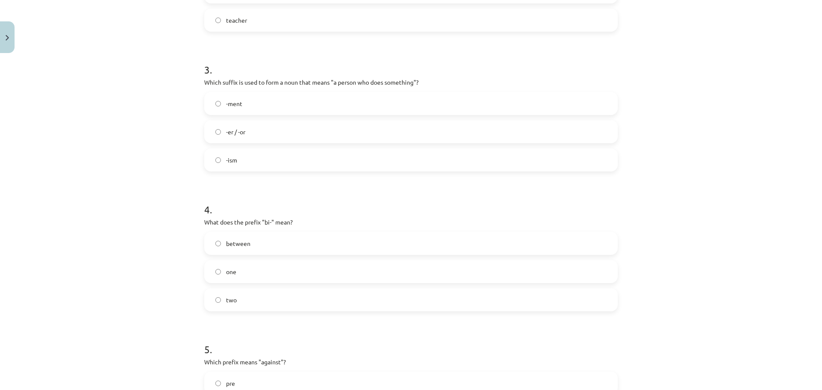
scroll to position [469, 0]
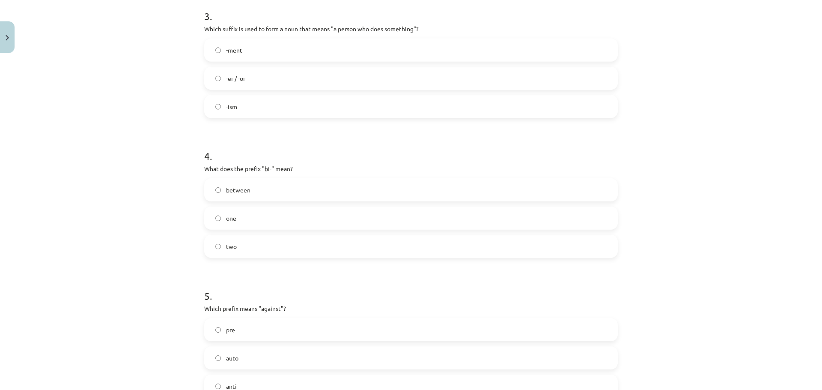
click at [236, 189] on span "between" at bounding box center [238, 190] width 24 height 9
click at [253, 251] on label "two" at bounding box center [411, 246] width 412 height 21
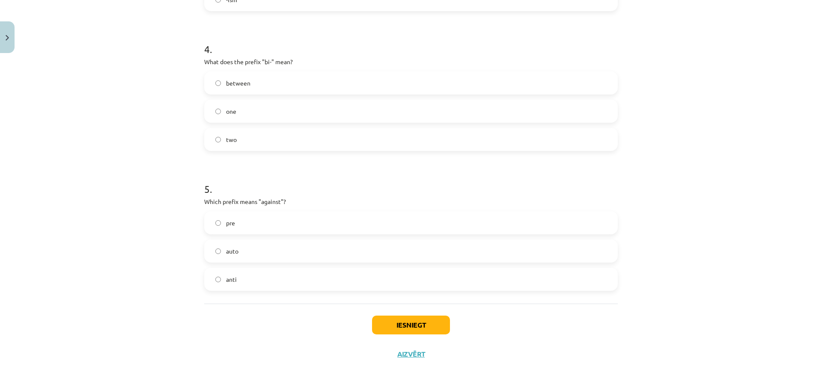
click at [251, 273] on label "anti" at bounding box center [411, 279] width 412 height 21
click at [425, 326] on button "Iesniegt" at bounding box center [411, 325] width 78 height 19
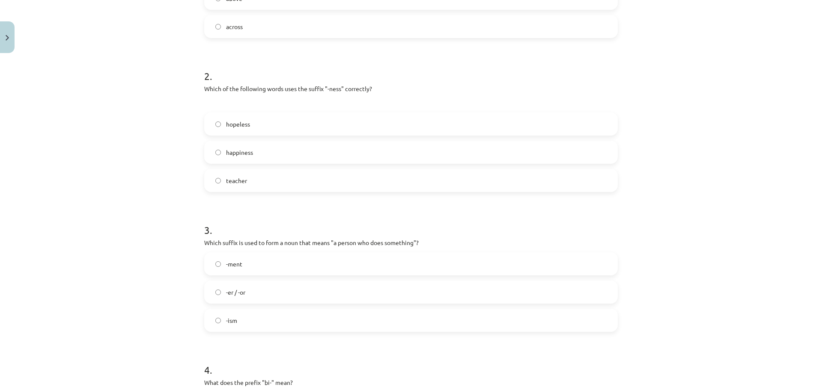
scroll to position [41, 0]
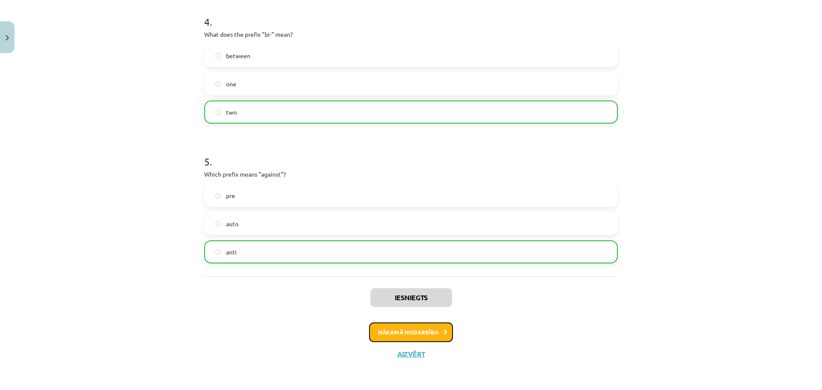
click at [419, 335] on button "Nākamā nodarbība" at bounding box center [411, 333] width 84 height 20
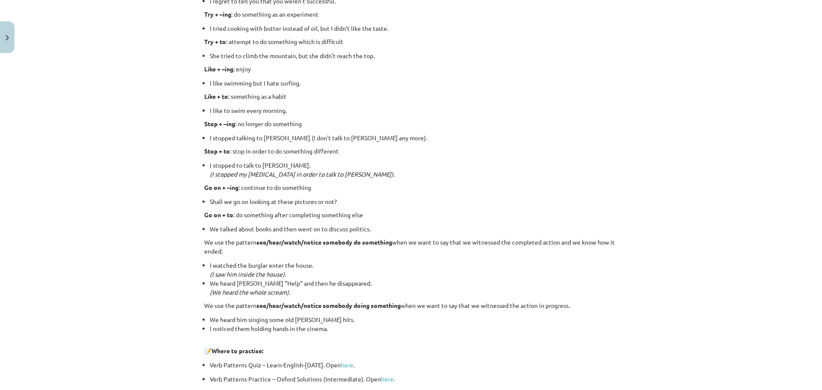
scroll to position [1072, 0]
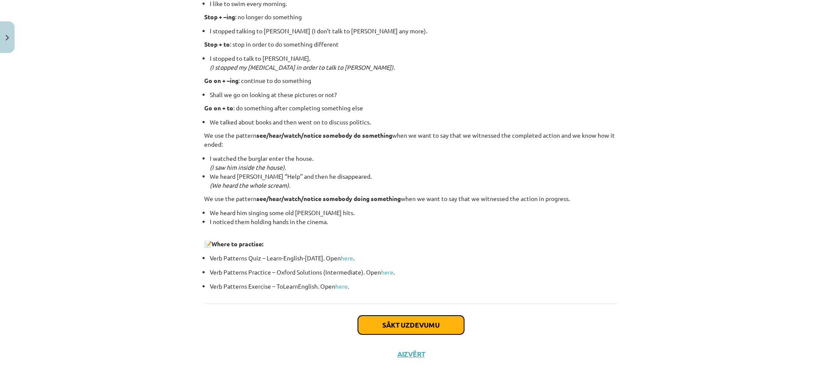
click at [419, 325] on button "Sākt uzdevumu" at bounding box center [411, 325] width 106 height 19
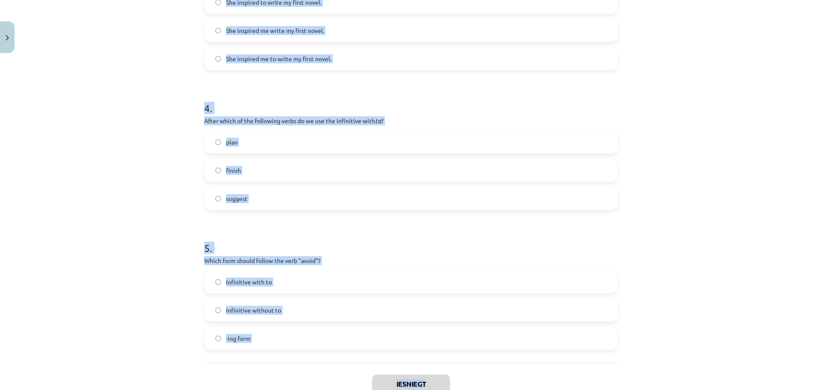
scroll to position [562, 0]
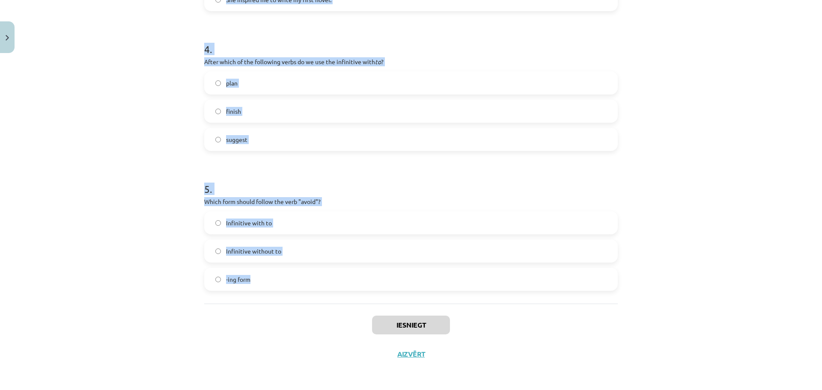
drag, startPoint x: 189, startPoint y: 168, endPoint x: 532, endPoint y: 290, distance: 364.2
click at [532, 290] on div "Mācību tēma: Angļu valodas i - 11. klases 1. ieskaites mācību materiāls #7 📝 To…" at bounding box center [411, 195] width 822 height 390
copy form "1 . What is the difference in meaning between "stop talking" and "stop to talk"…"
click at [142, 163] on div "Mācību tēma: Angļu valodas i - 11. klases 1. ieskaites mācību materiāls #7 📝 To…" at bounding box center [411, 195] width 822 height 390
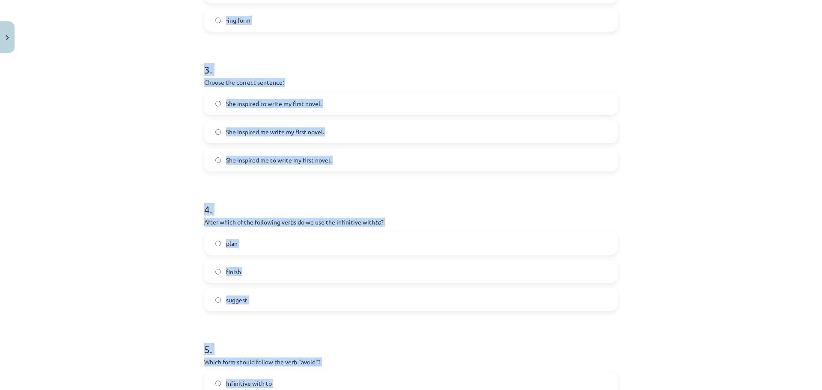
click at [142, 163] on div "Mācību tēma: Angļu valodas i - 11. klases 1. ieskaites mācību materiāls #7 📝 To…" at bounding box center [411, 195] width 822 height 390
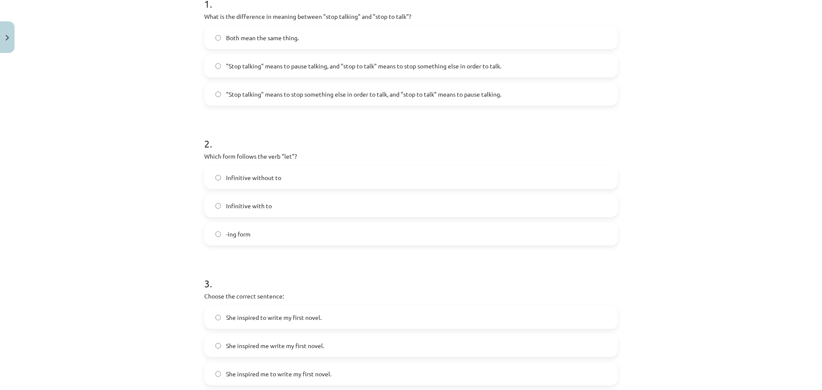
scroll to position [27, 0]
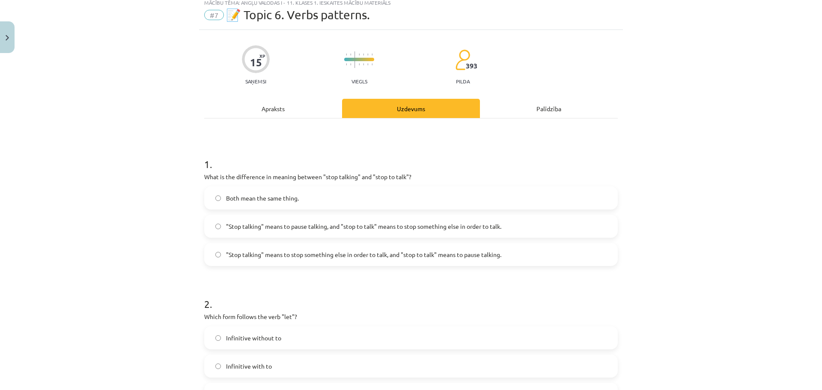
click at [355, 230] on span ""Stop talking" means to pause talking, and "stop to talk" means to stop somethi…" at bounding box center [363, 226] width 275 height 9
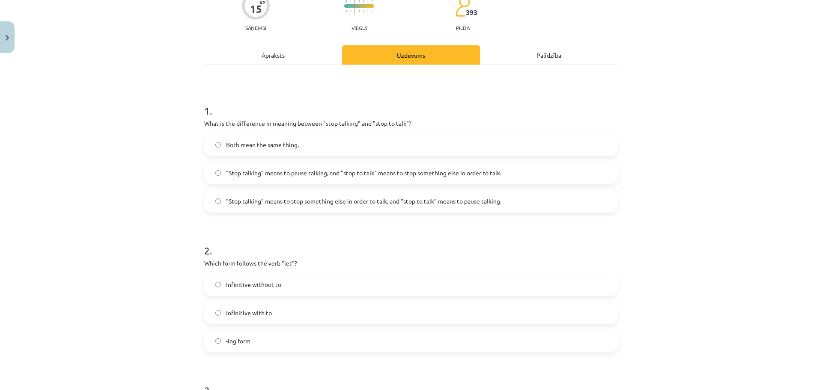
scroll to position [187, 0]
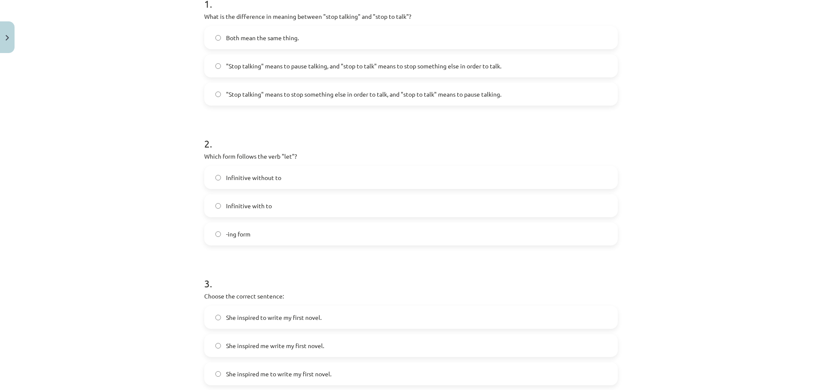
click at [290, 235] on label "-ing form" at bounding box center [411, 233] width 412 height 21
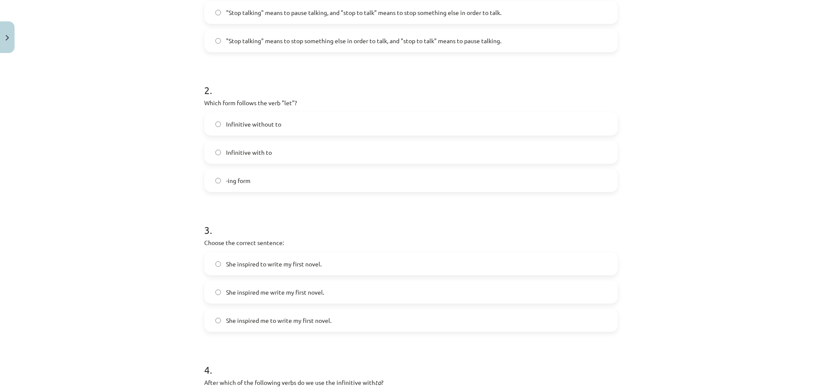
scroll to position [294, 0]
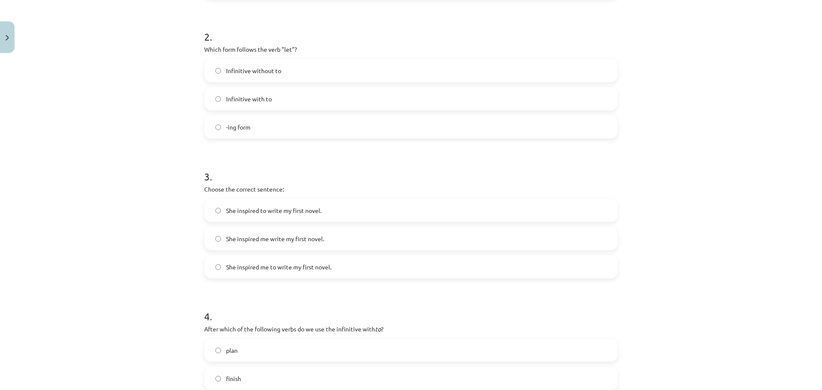
click at [327, 267] on label "She inspired me to write my first novel." at bounding box center [411, 266] width 412 height 21
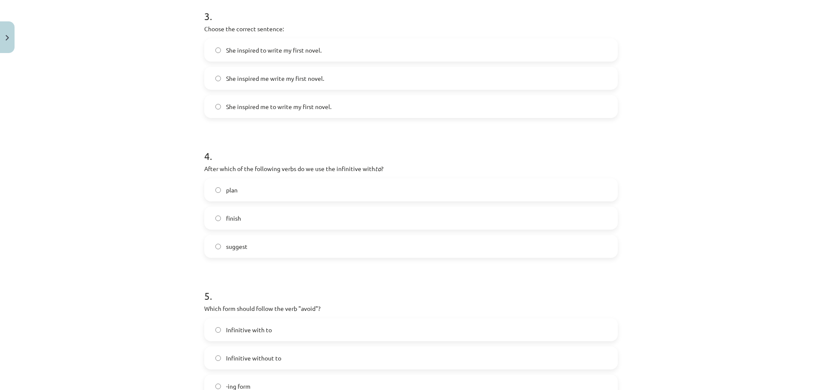
click at [280, 242] on label "suggest" at bounding box center [411, 246] width 412 height 21
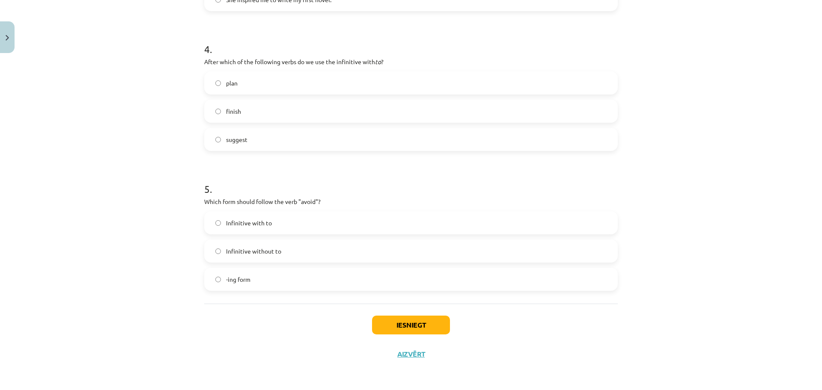
click at [276, 279] on label "-ing form" at bounding box center [411, 279] width 412 height 21
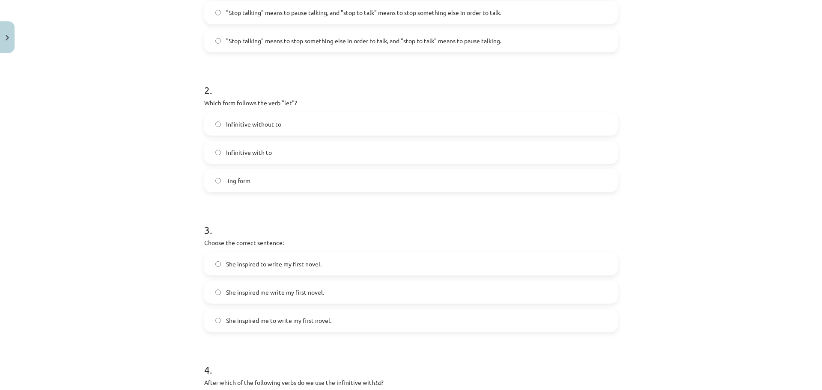
scroll to position [134, 0]
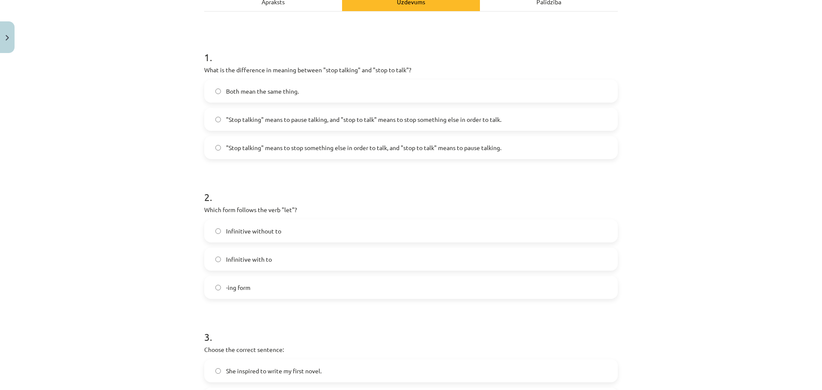
click at [316, 259] on label "Infinitive with to" at bounding box center [411, 259] width 412 height 21
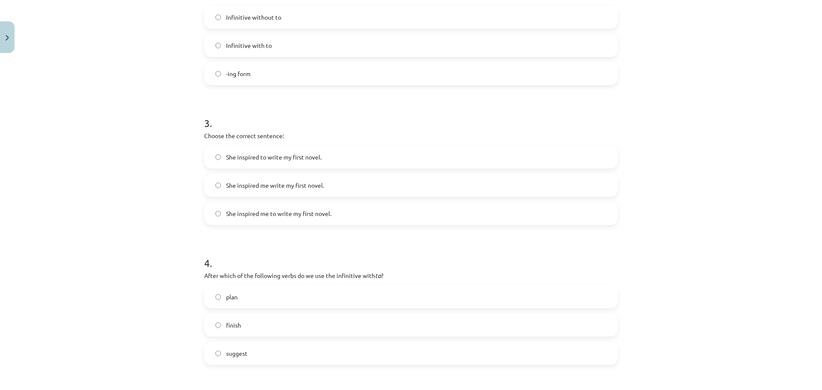
scroll to position [401, 0]
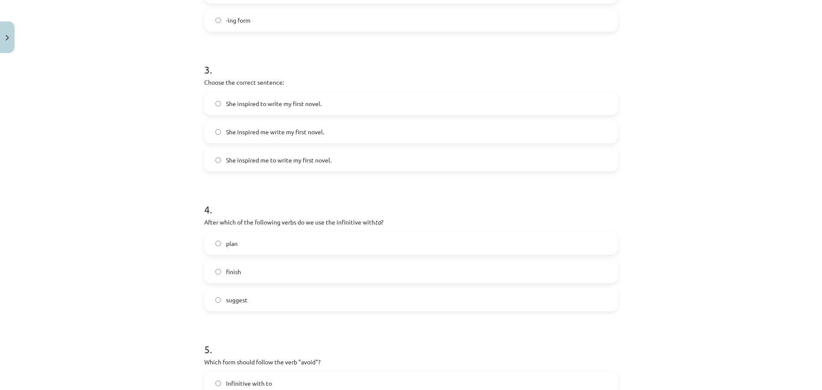
click at [253, 245] on label "plan" at bounding box center [411, 243] width 412 height 21
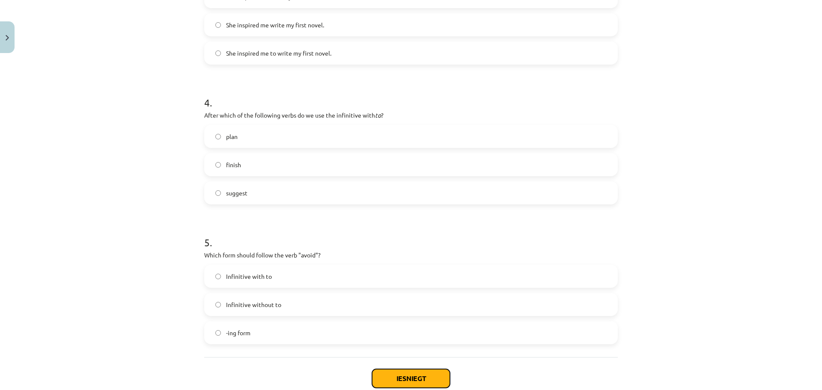
click at [408, 377] on button "Iesniegt" at bounding box center [411, 378] width 78 height 19
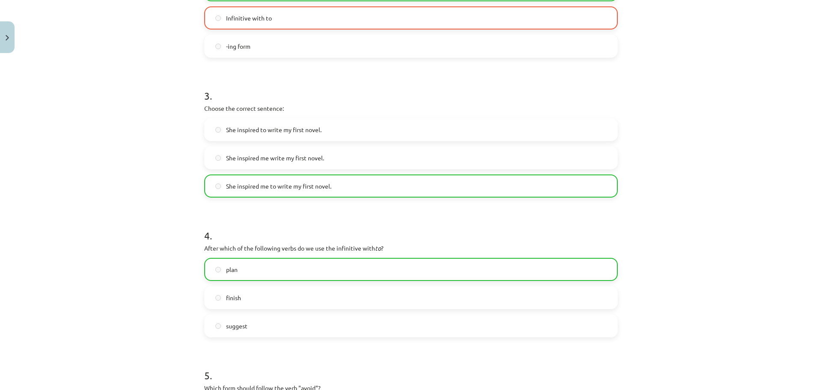
scroll to position [589, 0]
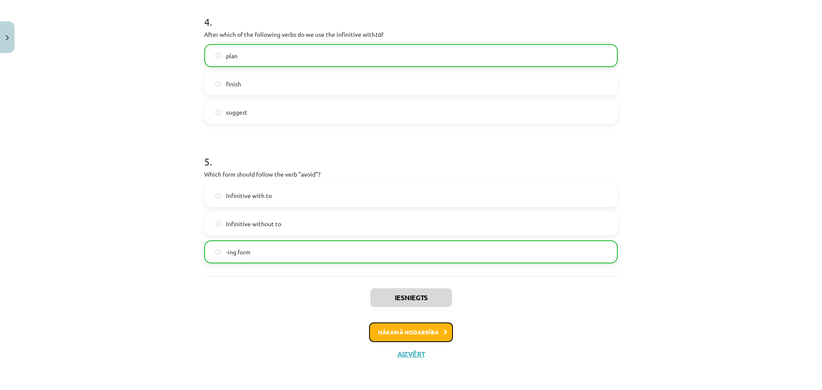
click at [424, 335] on button "Nākamā nodarbība" at bounding box center [411, 333] width 84 height 20
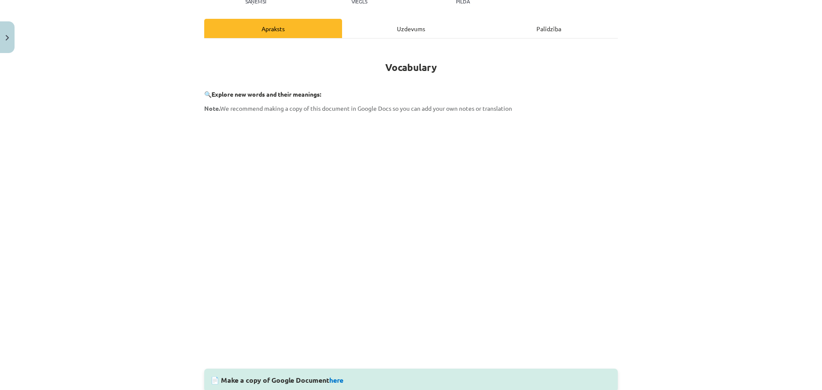
scroll to position [160, 0]
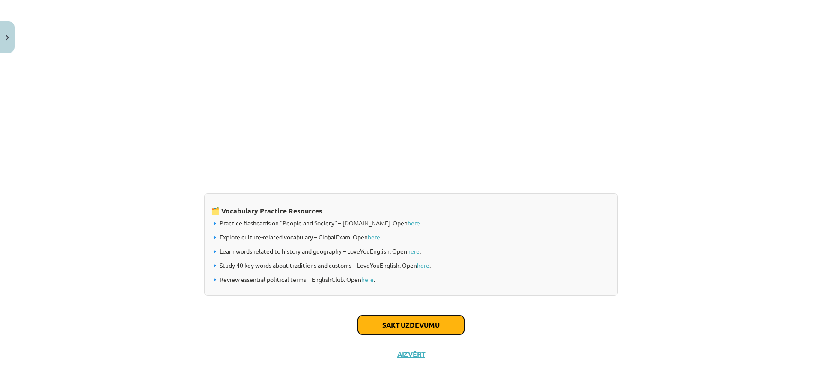
click at [437, 329] on button "Sākt uzdevumu" at bounding box center [411, 325] width 106 height 19
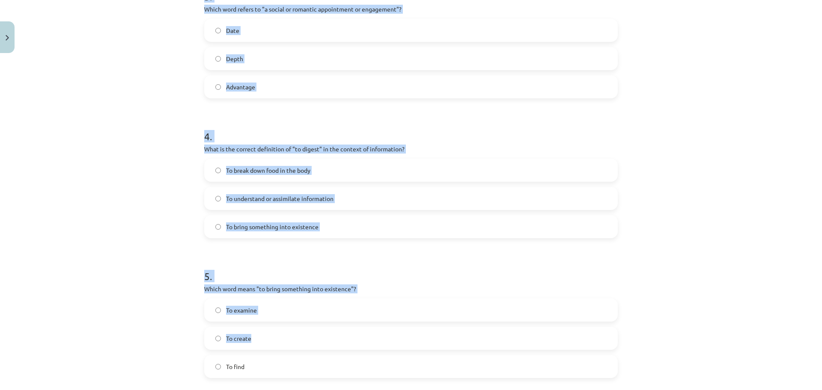
scroll to position [590, 0]
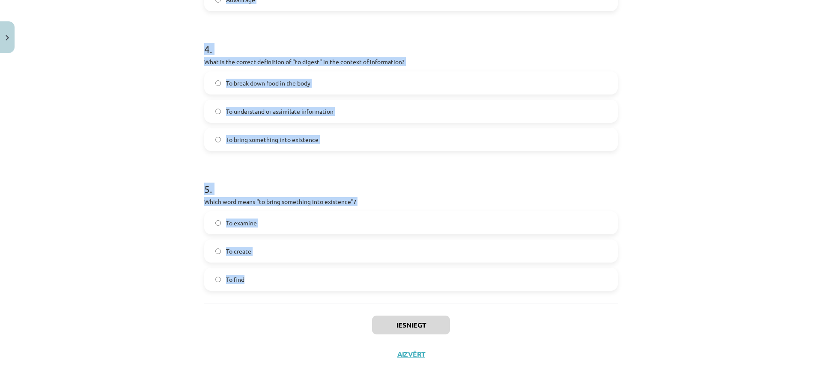
drag, startPoint x: 189, startPoint y: 169, endPoint x: 573, endPoint y: 274, distance: 397.8
click at [573, 274] on div "Mācību tēma: Angļu valodas i - 11. klases 1. ieskaites mācību materiāls #8 🔤 To…" at bounding box center [411, 195] width 822 height 390
copy form "1 . Which of the following means "the surroundings or conditions in which a per…"
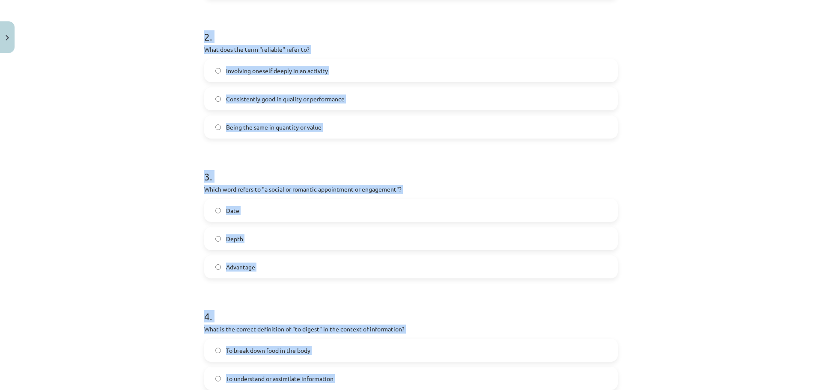
scroll to position [109, 0]
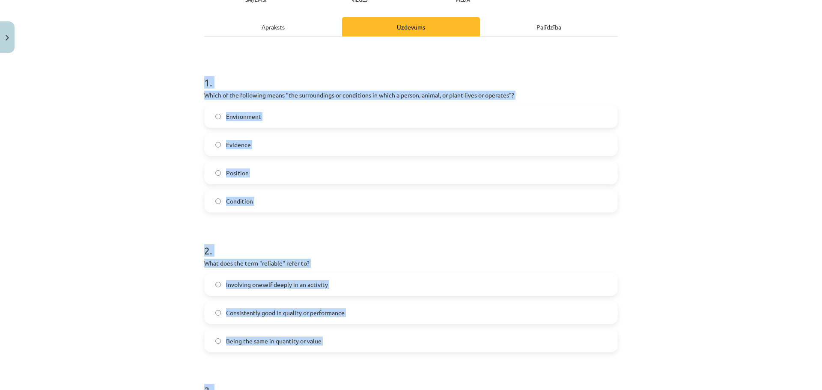
click at [707, 153] on div "Mācību tēma: Angļu valodas i - 11. klases 1. ieskaites mācību materiāls #8 🔤 To…" at bounding box center [411, 195] width 822 height 390
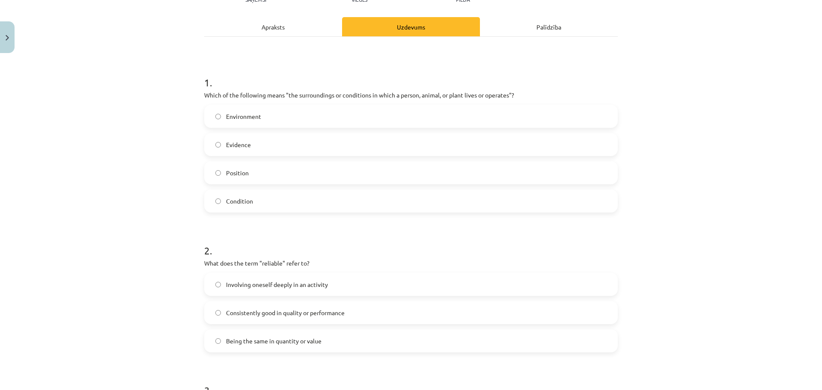
click at [310, 120] on label "Environment" at bounding box center [411, 116] width 412 height 21
click at [321, 202] on label "Condition" at bounding box center [411, 200] width 412 height 21
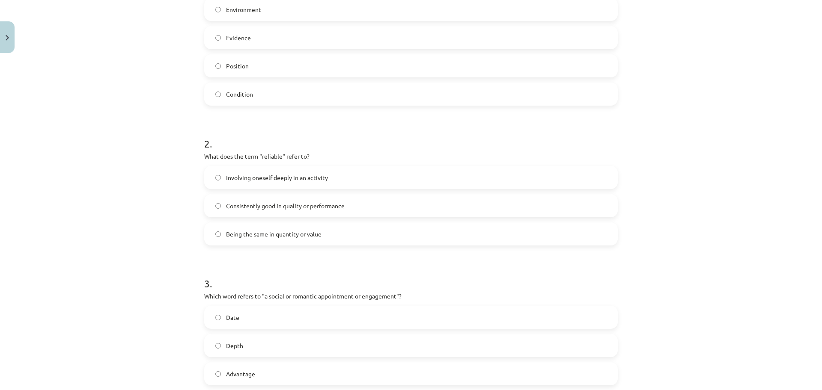
click at [329, 233] on label "Being the same in quantity or value" at bounding box center [411, 233] width 412 height 21
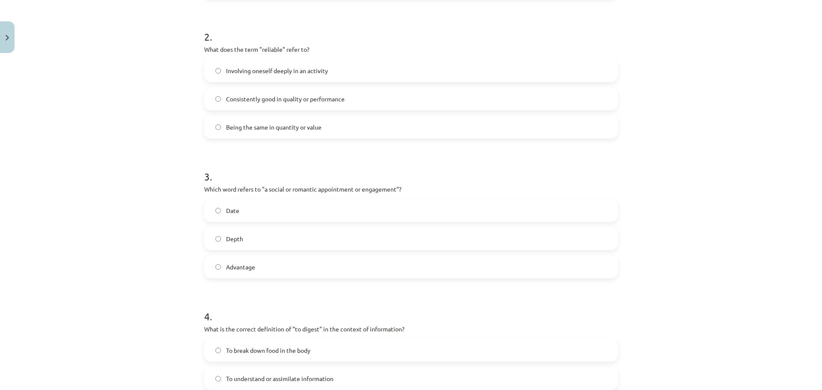
click at [285, 214] on label "Date" at bounding box center [411, 210] width 412 height 21
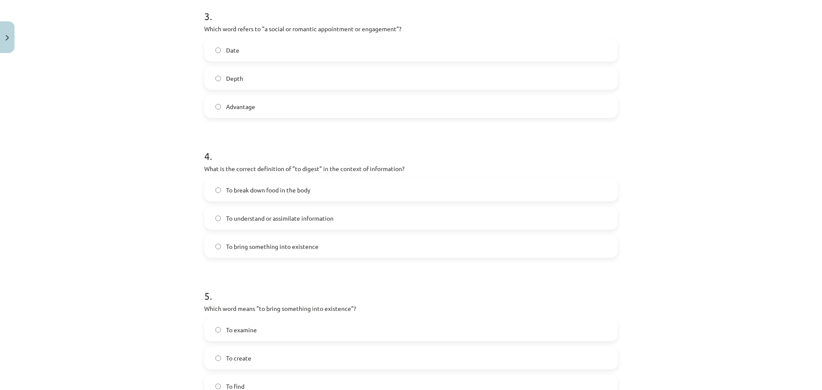
click at [321, 222] on span "To understand or assimilate information" at bounding box center [279, 218] width 107 height 9
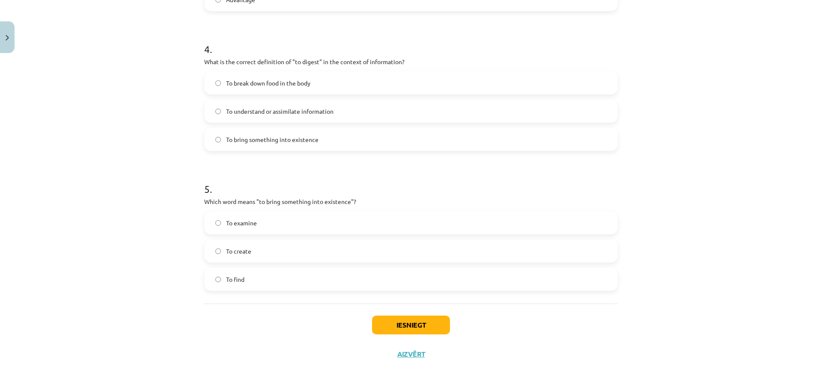
click at [294, 253] on label "To create" at bounding box center [411, 250] width 412 height 21
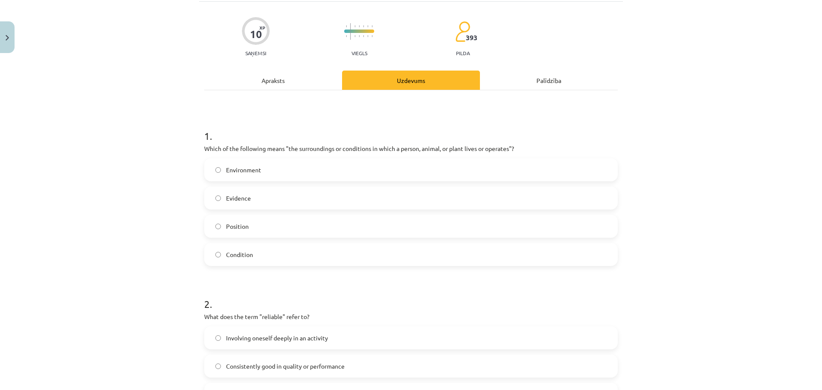
scroll to position [0, 0]
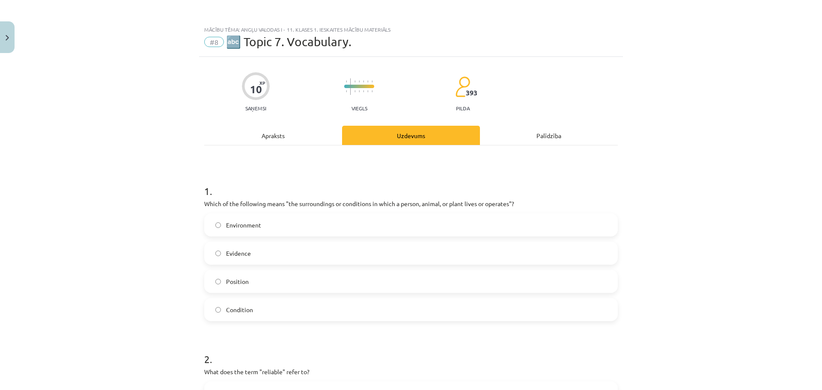
click at [236, 223] on span "Environment" at bounding box center [243, 225] width 35 height 9
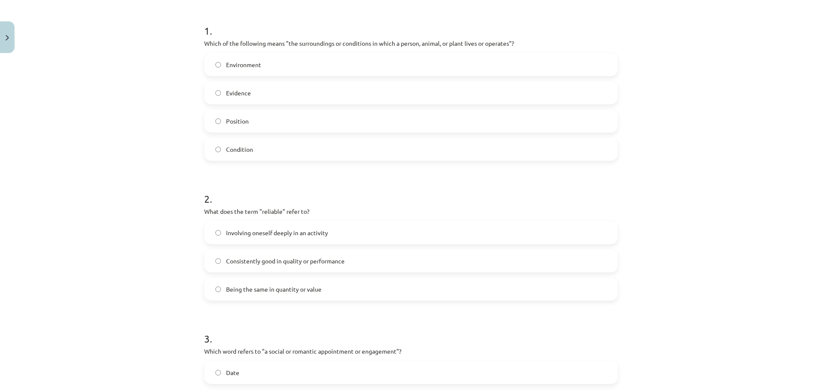
click at [291, 260] on span "Consistently good in quality or performance" at bounding box center [285, 261] width 119 height 9
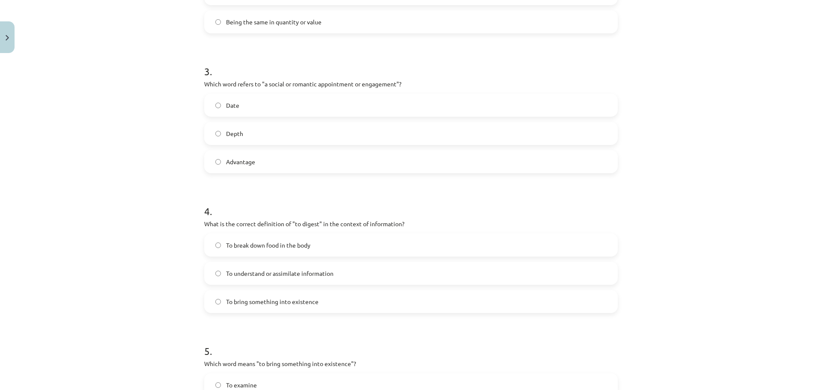
scroll to position [588, 0]
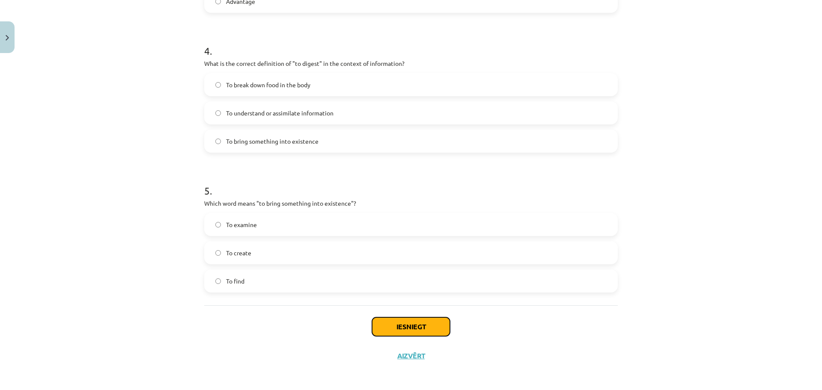
click at [427, 330] on button "Iesniegt" at bounding box center [411, 327] width 78 height 19
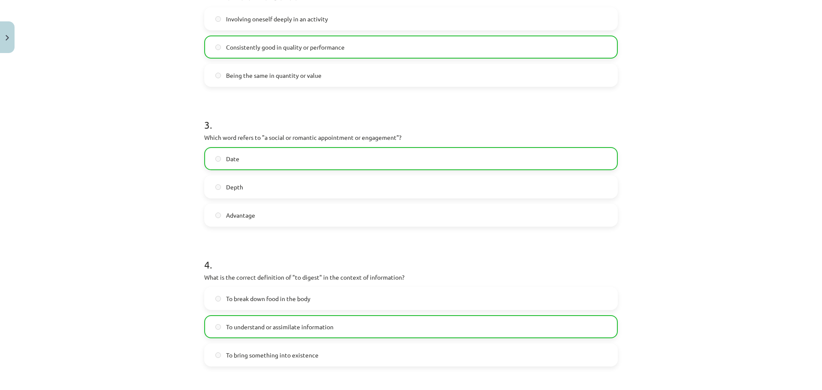
scroll to position [617, 0]
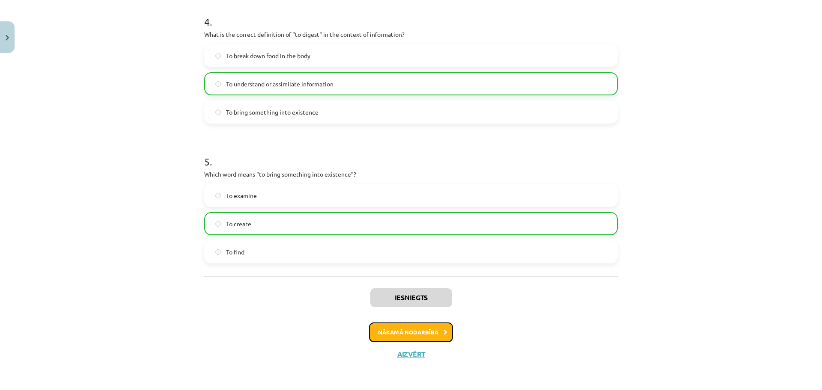
click at [419, 334] on button "Nākamā nodarbība" at bounding box center [411, 333] width 84 height 20
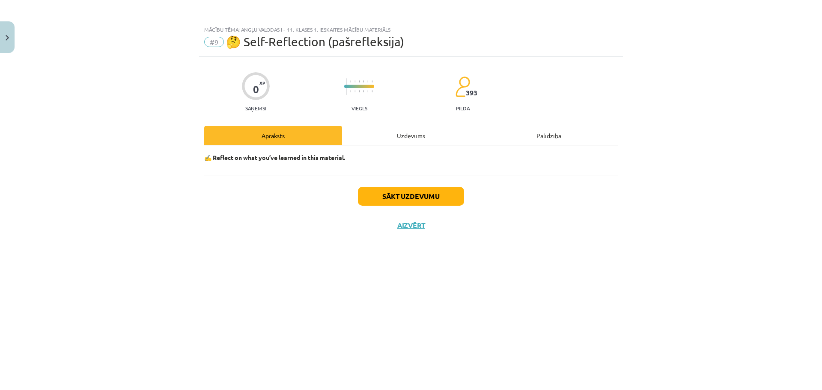
scroll to position [0, 0]
click at [417, 202] on button "Sākt uzdevumu" at bounding box center [411, 196] width 106 height 19
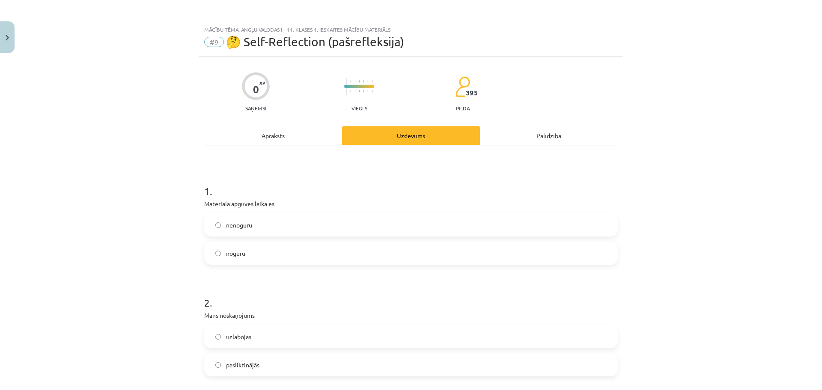
click at [241, 231] on label "nenoguru" at bounding box center [411, 224] width 412 height 21
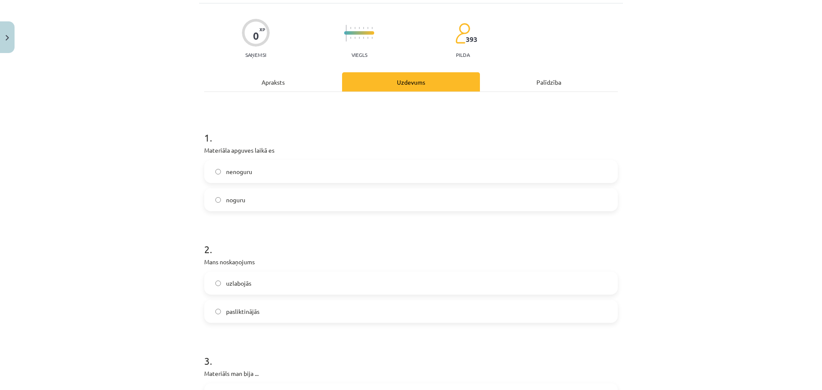
scroll to position [107, 0]
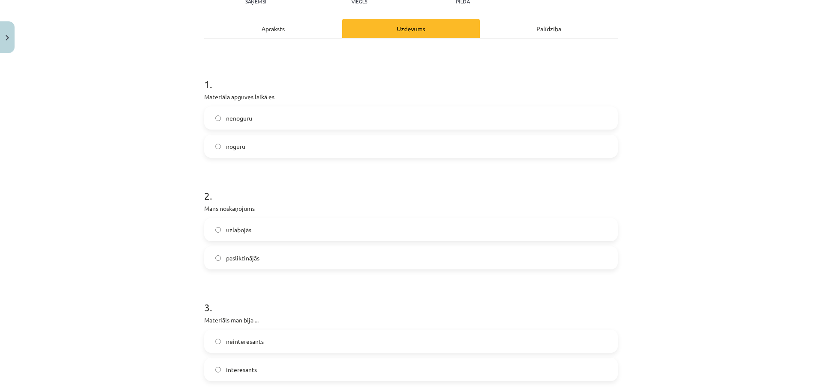
click at [239, 235] on label "uzlabojās" at bounding box center [411, 229] width 412 height 21
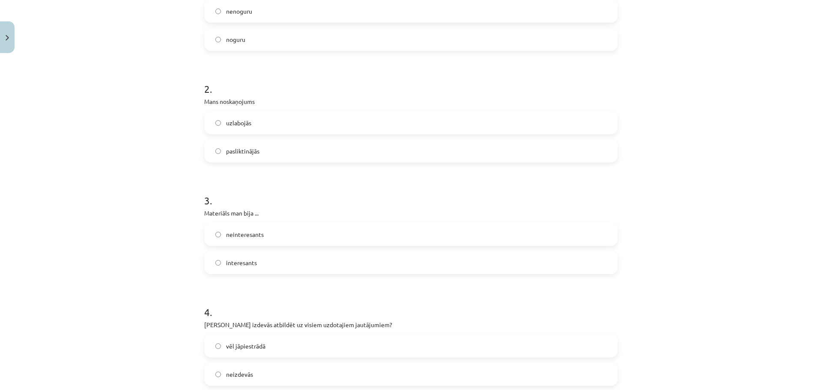
click at [259, 264] on label "interesants" at bounding box center [411, 262] width 412 height 21
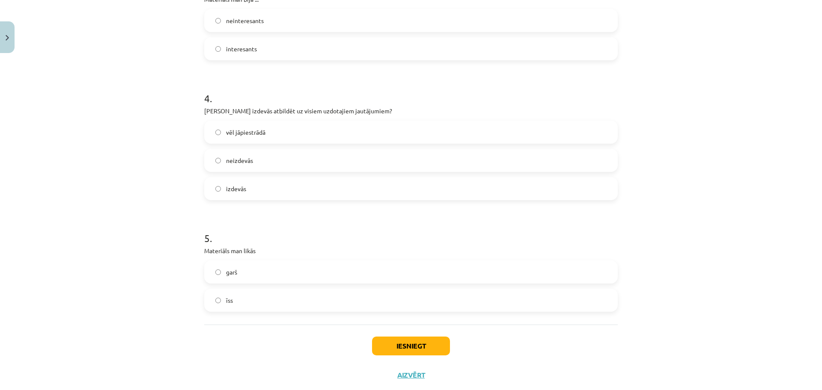
click at [260, 135] on span "vēl jāpiestrādā" at bounding box center [245, 132] width 39 height 9
click at [259, 274] on label "garš" at bounding box center [411, 271] width 412 height 21
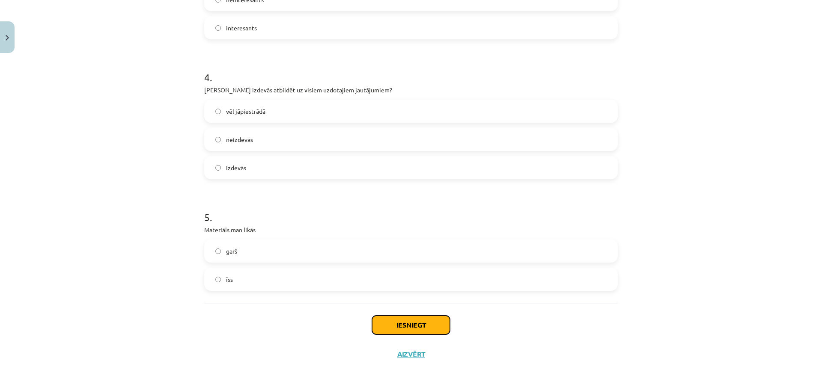
click at [420, 323] on button "Iesniegt" at bounding box center [411, 325] width 78 height 19
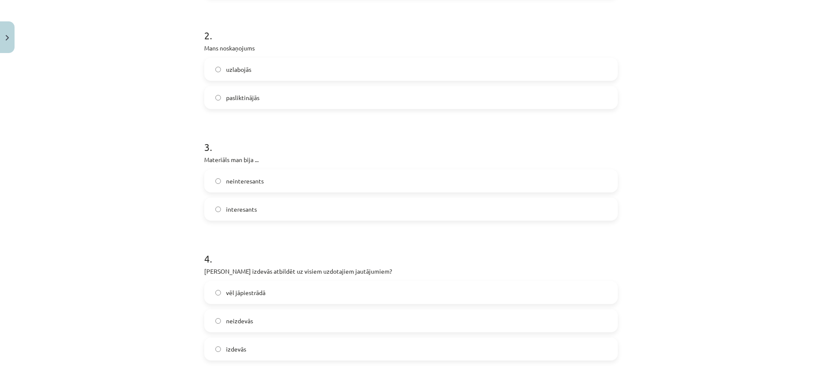
scroll to position [428, 0]
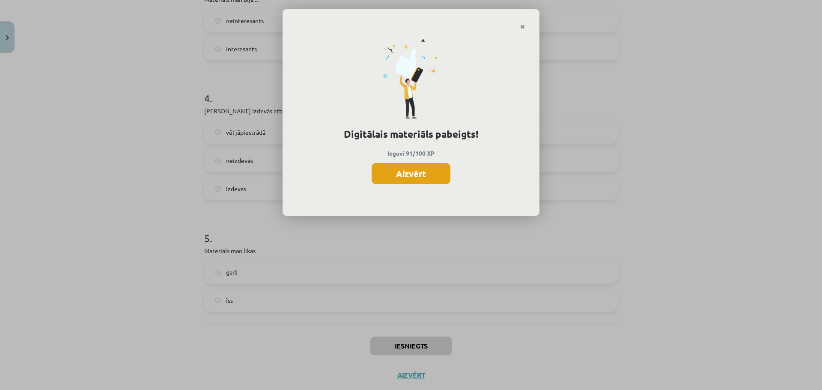
click at [413, 174] on button "Aizvērt" at bounding box center [410, 173] width 79 height 21
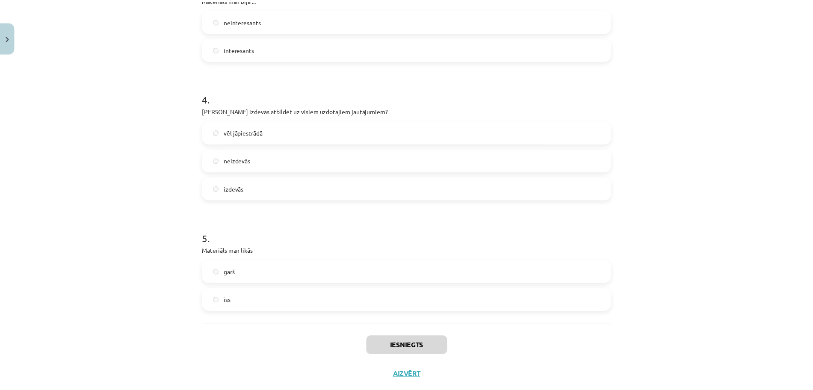
scroll to position [449, 0]
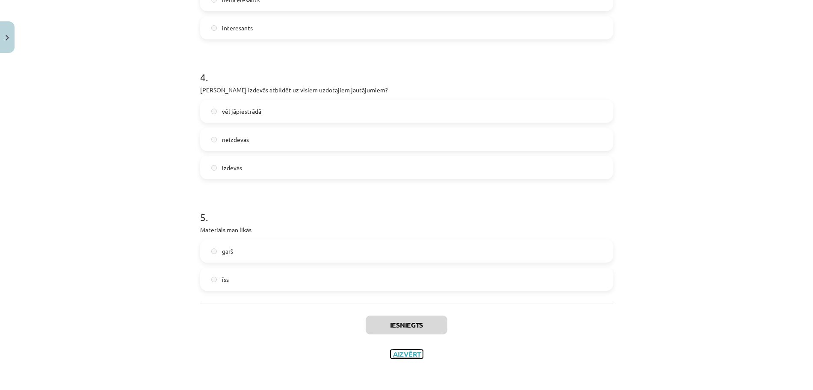
click at [407, 355] on button "Aizvērt" at bounding box center [407, 354] width 33 height 9
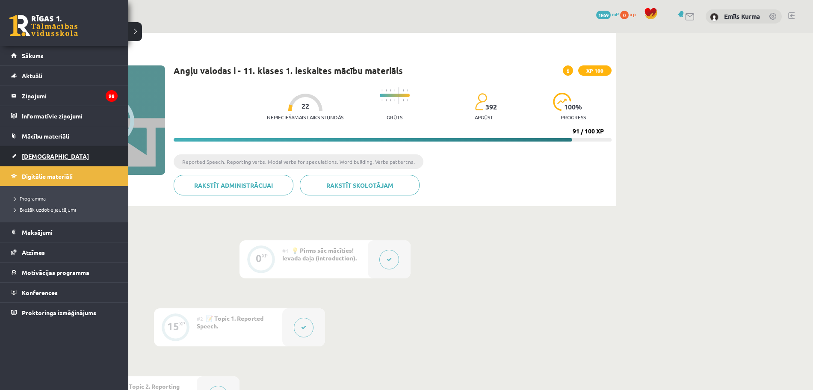
click at [42, 155] on span "[DEMOGRAPHIC_DATA]" at bounding box center [55, 156] width 67 height 8
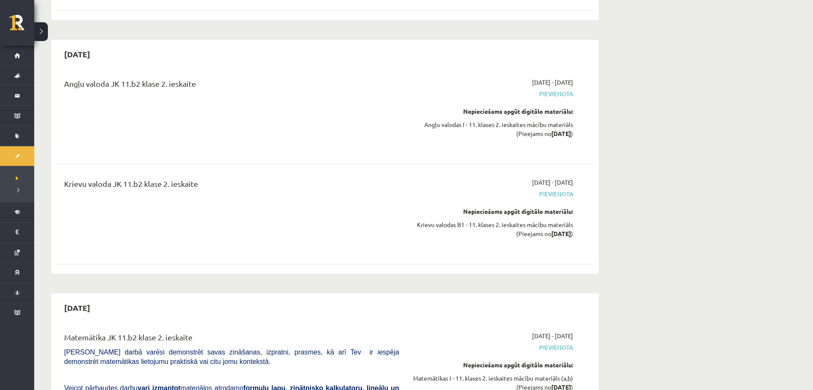
scroll to position [1551, 0]
